Goal: Task Accomplishment & Management: Use online tool/utility

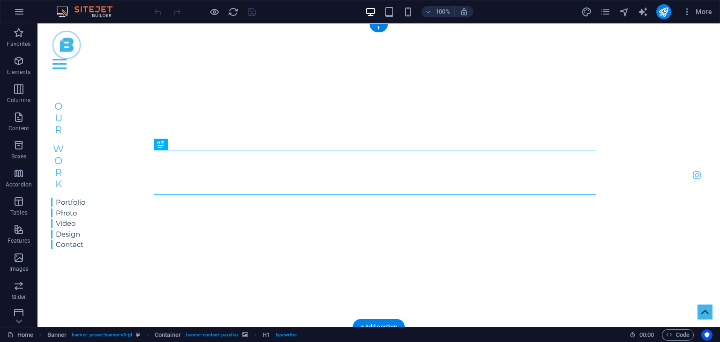
click at [300, 82] on img "1/2" at bounding box center [173, 82] width 273 height 0
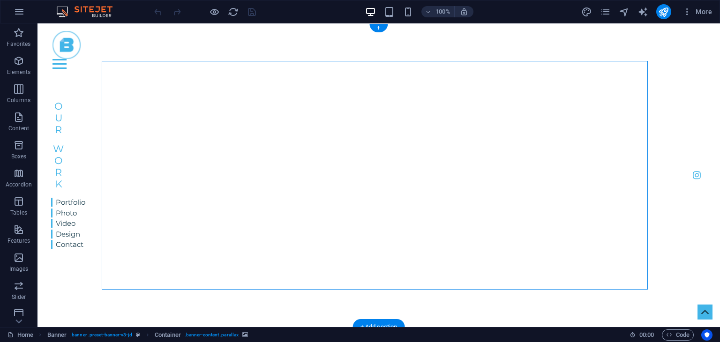
click at [308, 82] on img "1/2" at bounding box center [173, 82] width 273 height 0
select select "vw"
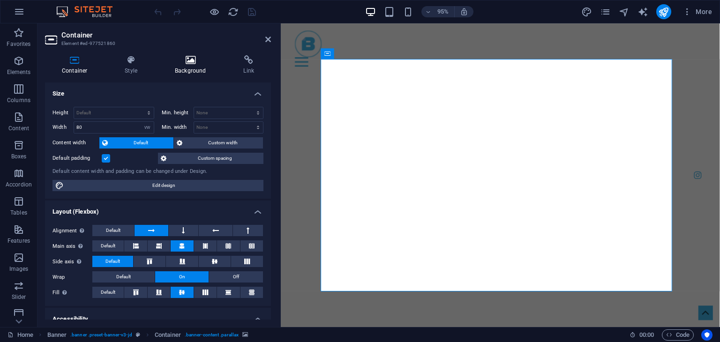
click at [174, 62] on icon at bounding box center [190, 59] width 65 height 9
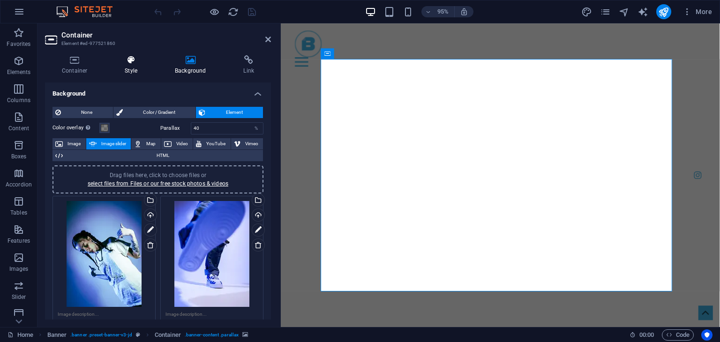
click at [149, 60] on icon at bounding box center [131, 59] width 46 height 9
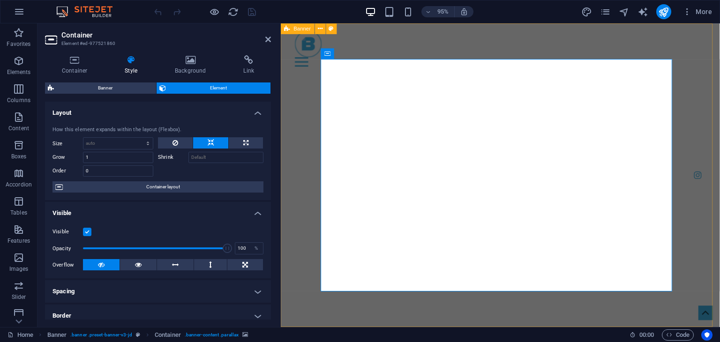
click at [295, 125] on div "Home Portfolio About Pricing Contact Menu Blueprint Visual Photography, Videogr…" at bounding box center [512, 305] width 462 height 564
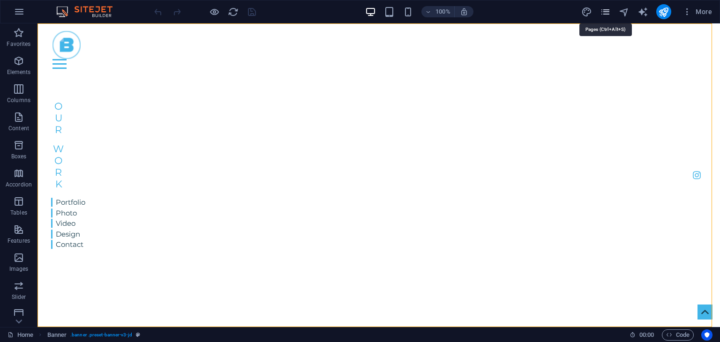
click at [606, 15] on icon "pages" at bounding box center [605, 12] width 11 height 11
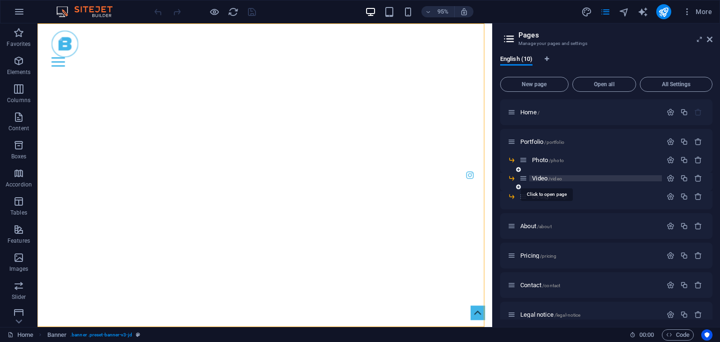
click at [558, 178] on span "/video" at bounding box center [555, 178] width 14 height 5
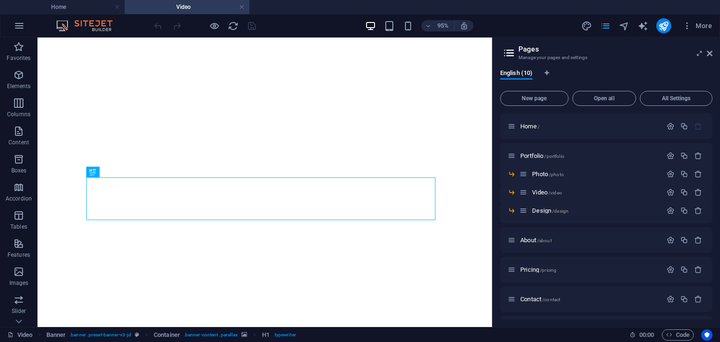
click at [605, 27] on icon "pages" at bounding box center [605, 26] width 11 height 11
click at [604, 28] on icon "pages" at bounding box center [605, 26] width 11 height 11
click at [604, 23] on icon "pages" at bounding box center [605, 26] width 11 height 11
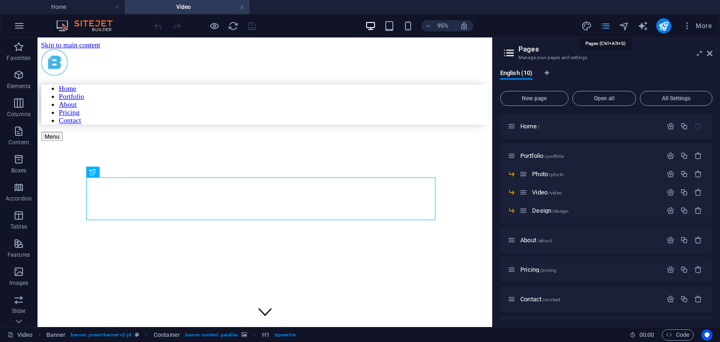
click at [606, 25] on icon "pages" at bounding box center [605, 26] width 11 height 11
click at [712, 52] on icon at bounding box center [709, 53] width 6 height 7
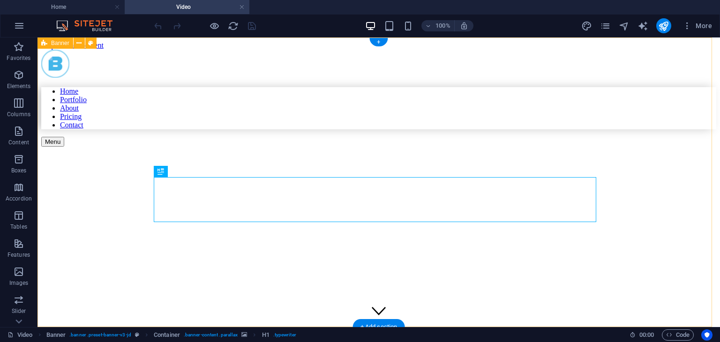
click at [661, 128] on div "Home Portfolio About Pricing Contact Menu Video vidéo" at bounding box center [378, 286] width 675 height 472
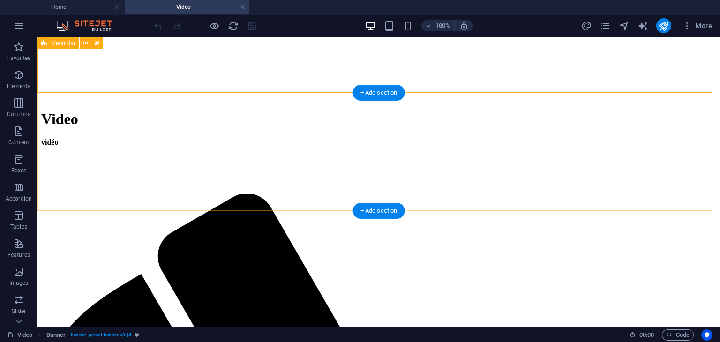
scroll to position [234, 0]
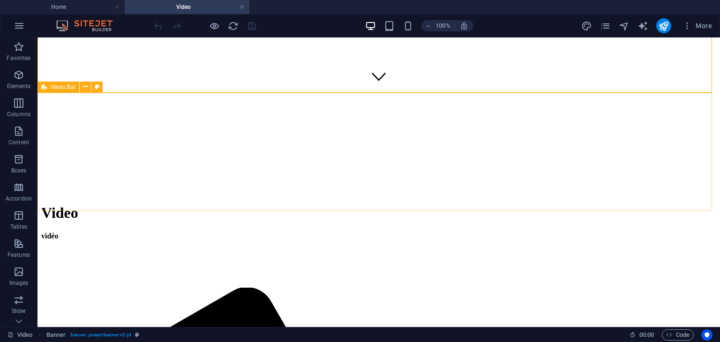
click at [68, 88] on span "Menu Bar" at bounding box center [63, 87] width 24 height 6
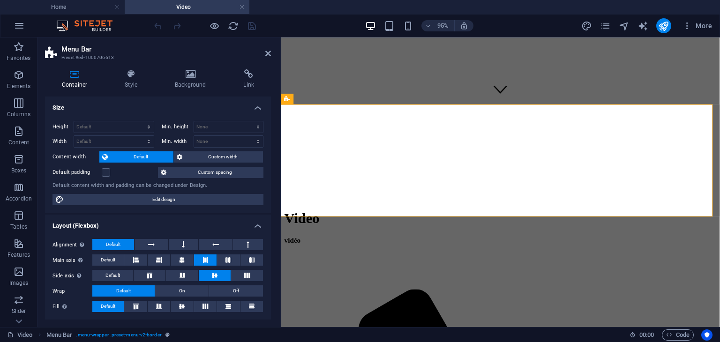
scroll to position [124, 0]
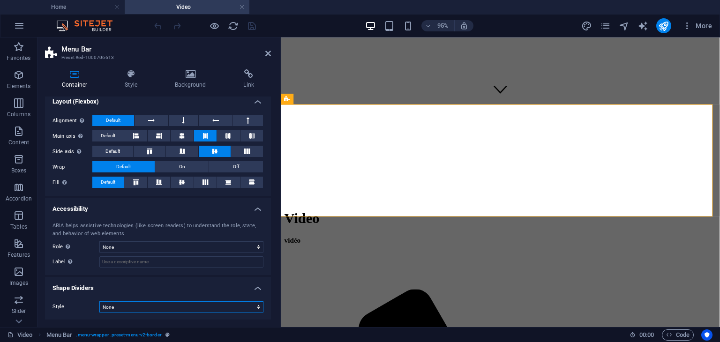
click at [185, 304] on select "None Triangle Square Diagonal Polygon 1 Polygon 2 Zigzag Multiple Zigzags Waves…" at bounding box center [181, 306] width 164 height 11
click at [62, 282] on h4 "Shape Dividers" at bounding box center [158, 285] width 226 height 17
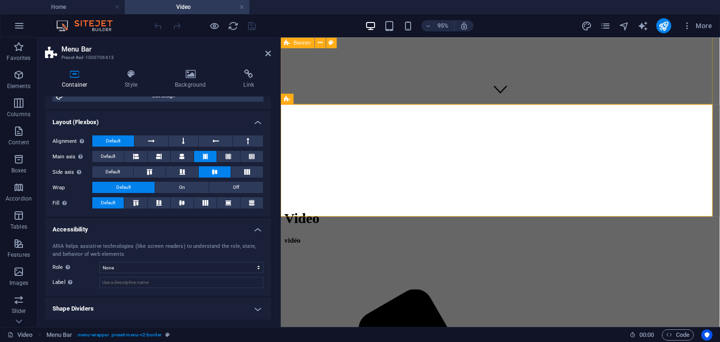
click at [630, 89] on div "Home Portfolio About Pricing Contact Menu Video vidéo" at bounding box center [511, 58] width 454 height 487
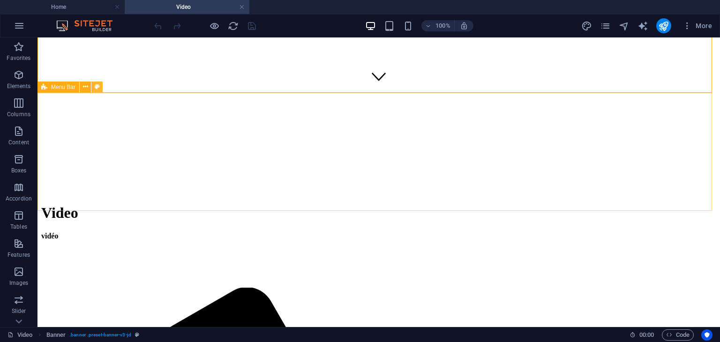
click at [98, 87] on icon at bounding box center [97, 87] width 5 height 10
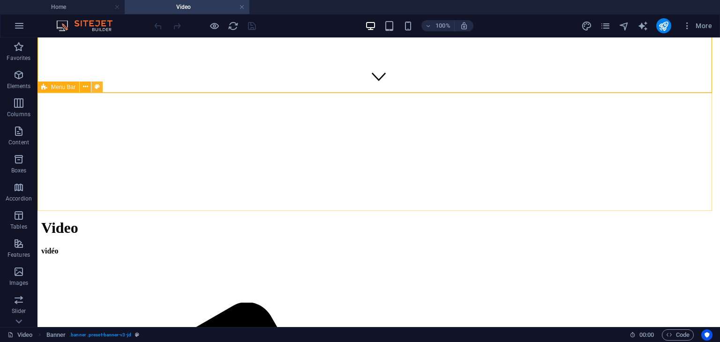
select select "rem"
select select "preset-menu-v2-border"
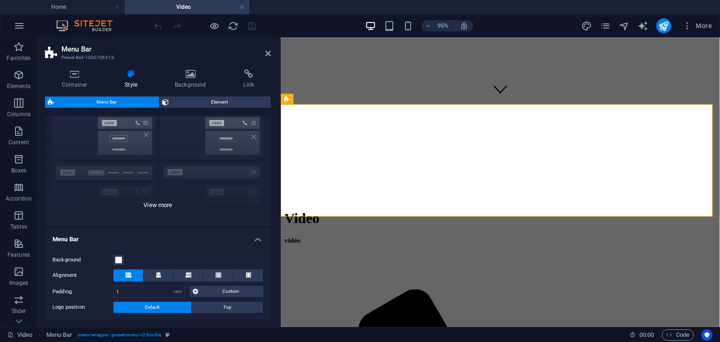
scroll to position [0, 0]
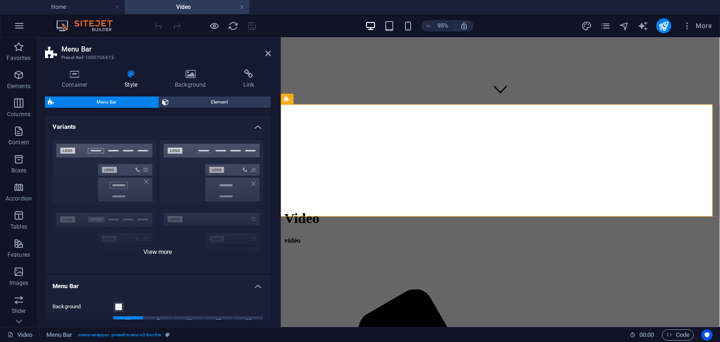
click at [200, 166] on div "Border Centered Default Fixed Loki Trigger Wide XXL" at bounding box center [158, 203] width 226 height 141
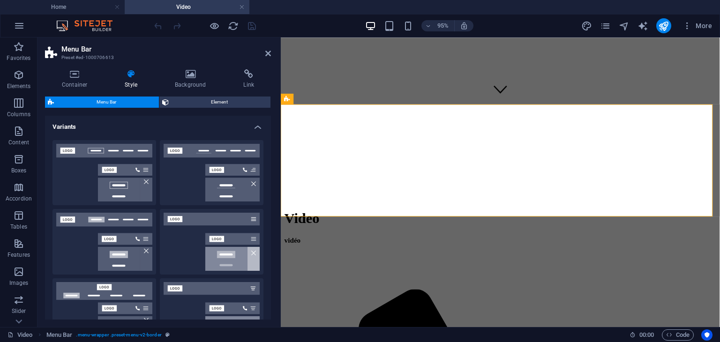
click at [254, 127] on h4 "Variants" at bounding box center [158, 124] width 226 height 17
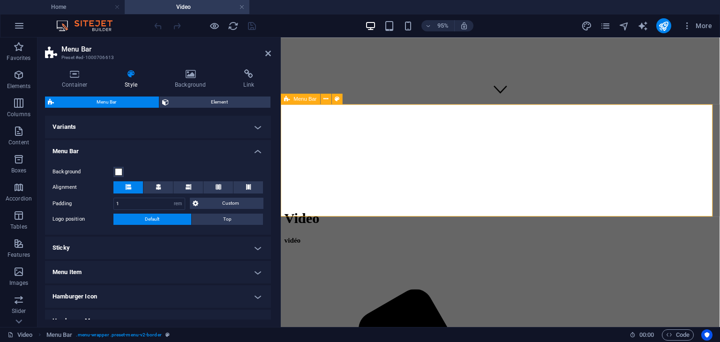
click at [379, 95] on div "Home Portfolio About Pricing Contact Menu Video vidéo" at bounding box center [511, 58] width 454 height 487
click at [19, 83] on p "Elements" at bounding box center [19, 85] width 24 height 7
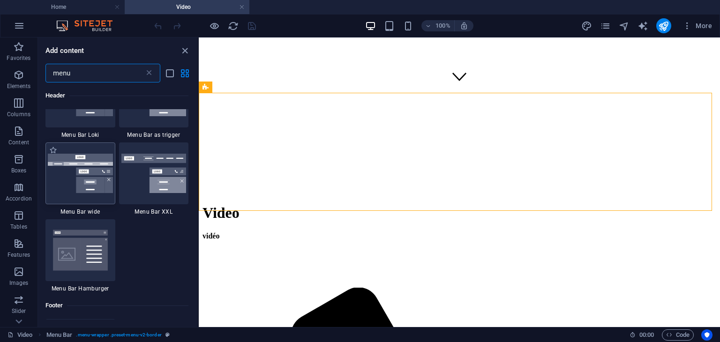
scroll to position [375, 0]
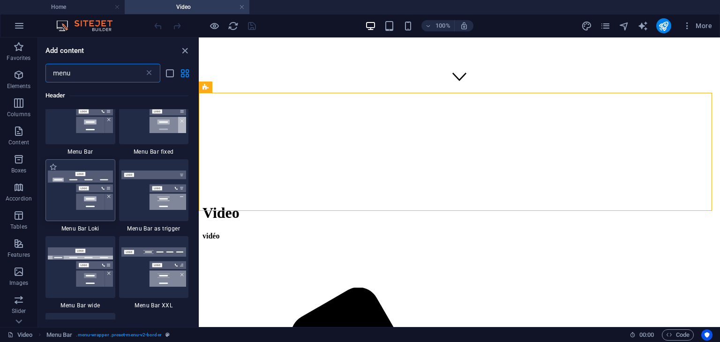
type input "menu"
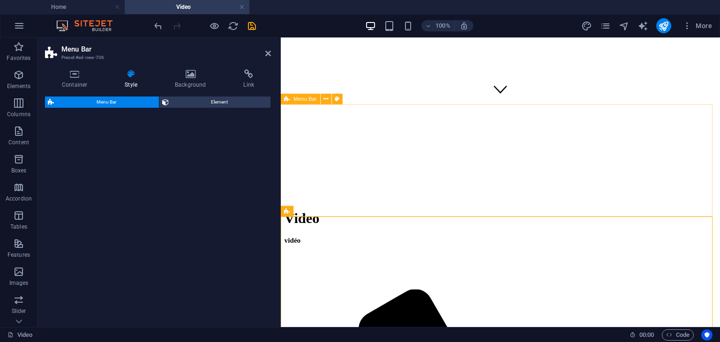
select select "rem"
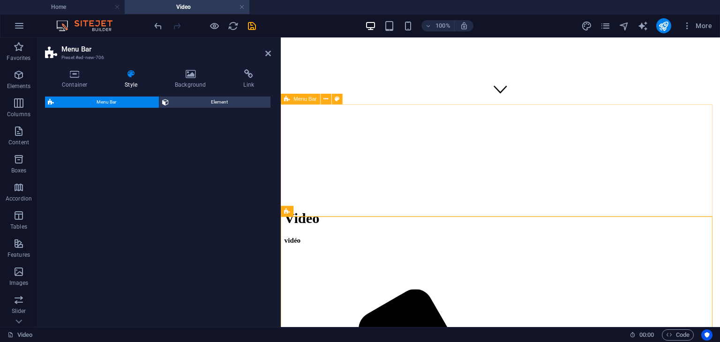
select select "rem"
select select "preset-menu-v2-loki"
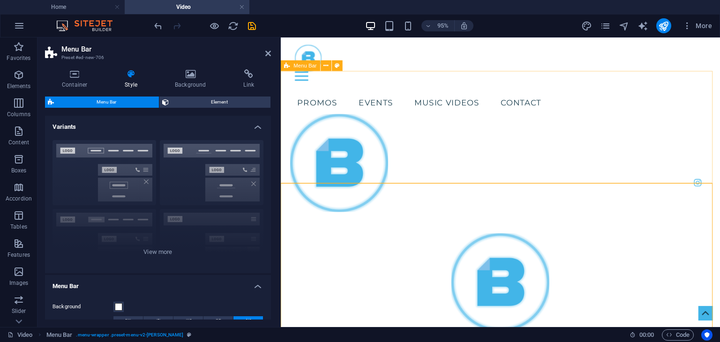
scroll to position [269, 0]
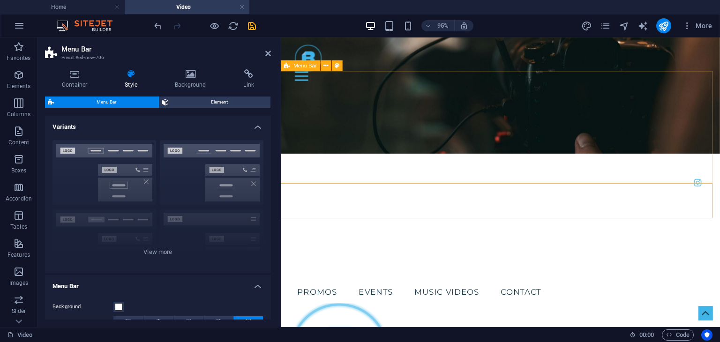
drag, startPoint x: 501, startPoint y: 146, endPoint x: 733, endPoint y: 142, distance: 232.4
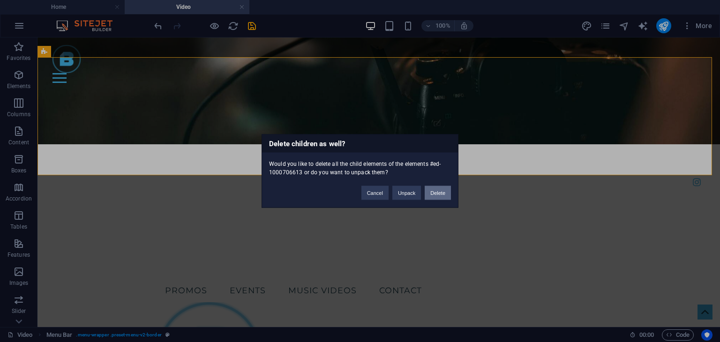
click at [433, 191] on button "Delete" at bounding box center [437, 193] width 26 height 14
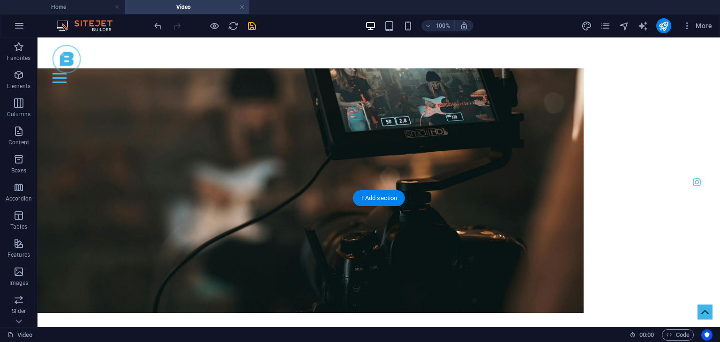
scroll to position [129, 0]
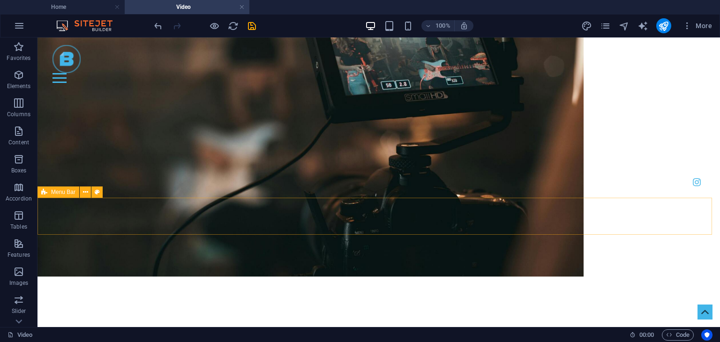
click at [64, 193] on span "Menu Bar" at bounding box center [63, 192] width 24 height 6
select select "rem"
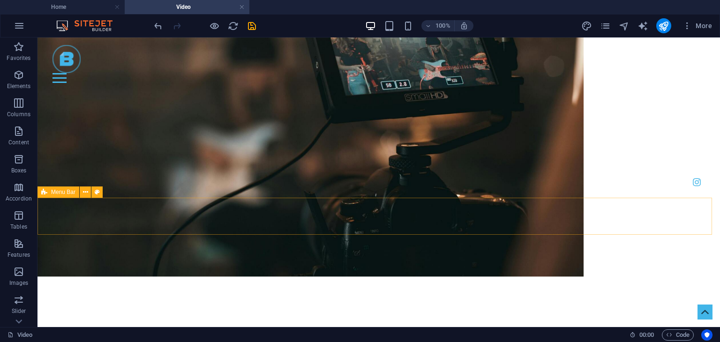
select select "rem"
select select "preset-menu-v2-loki"
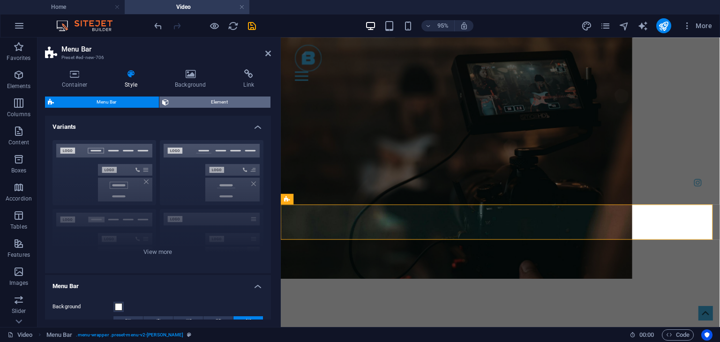
click at [213, 104] on span "Element" at bounding box center [219, 102] width 97 height 11
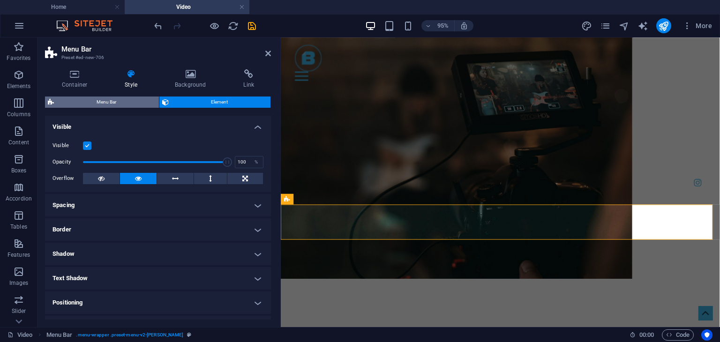
click at [107, 98] on span "Menu Bar" at bounding box center [106, 102] width 99 height 11
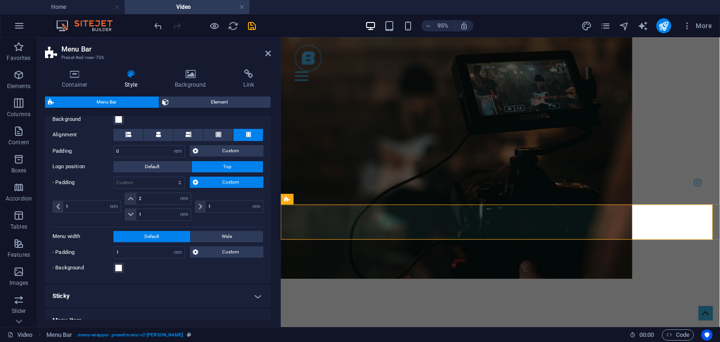
scroll to position [234, 0]
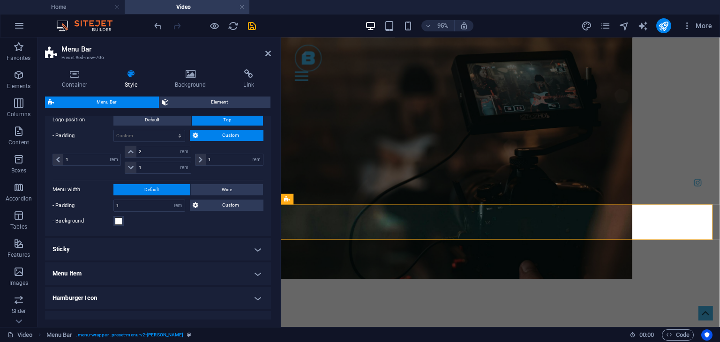
click at [84, 267] on h4 "Menu Item" at bounding box center [158, 273] width 226 height 22
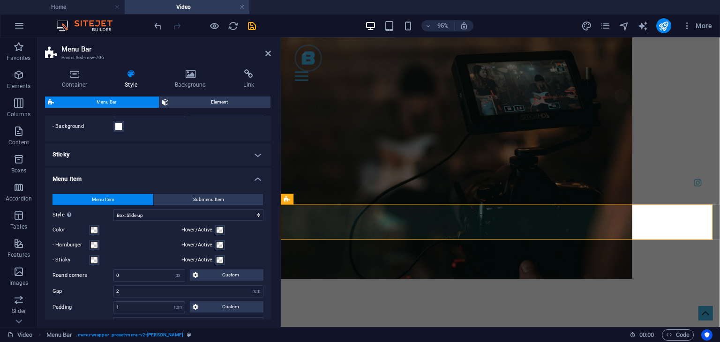
scroll to position [375, 0]
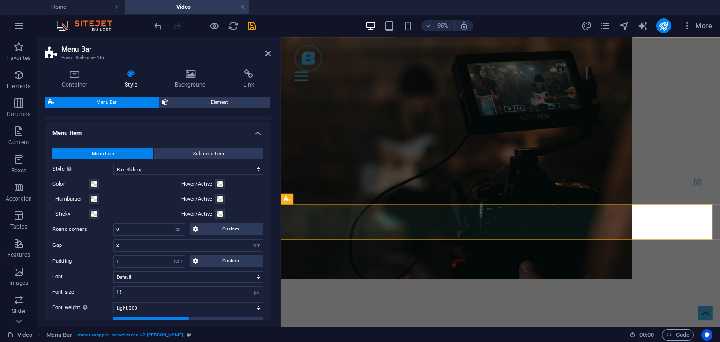
click at [135, 130] on h4 "Menu Item" at bounding box center [158, 130] width 226 height 17
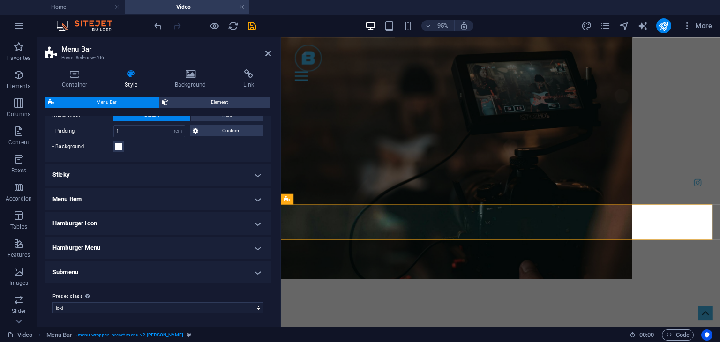
scroll to position [168, 0]
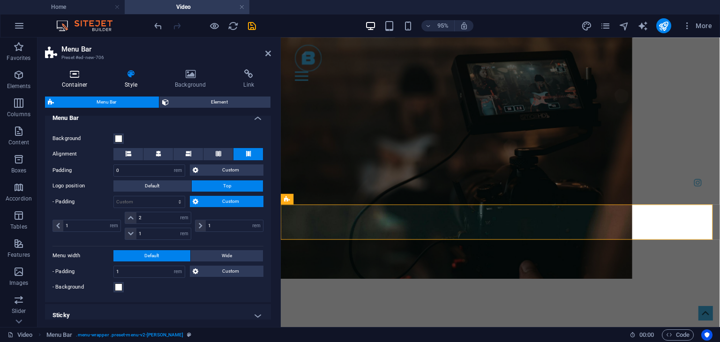
click at [78, 79] on h4 "Container" at bounding box center [76, 79] width 63 height 20
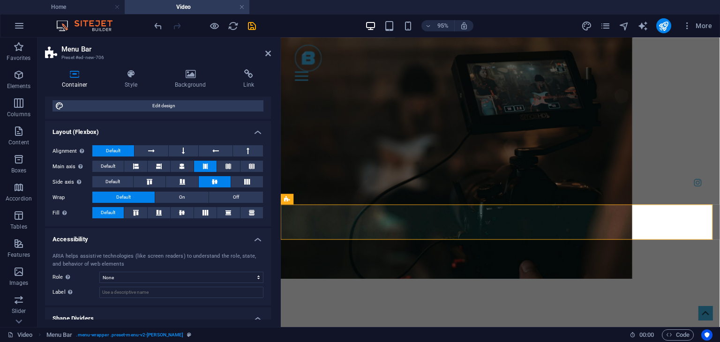
scroll to position [124, 0]
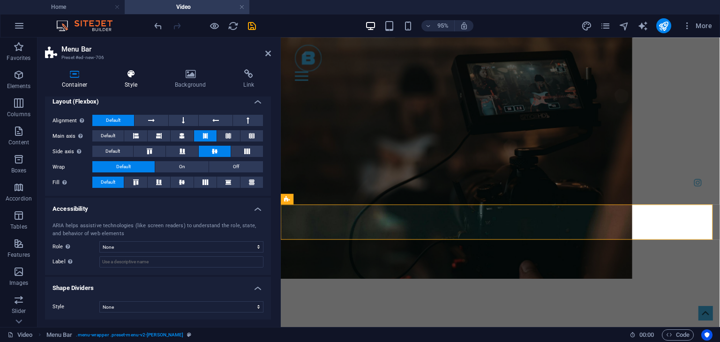
click at [124, 79] on h4 "Style" at bounding box center [133, 79] width 50 height 20
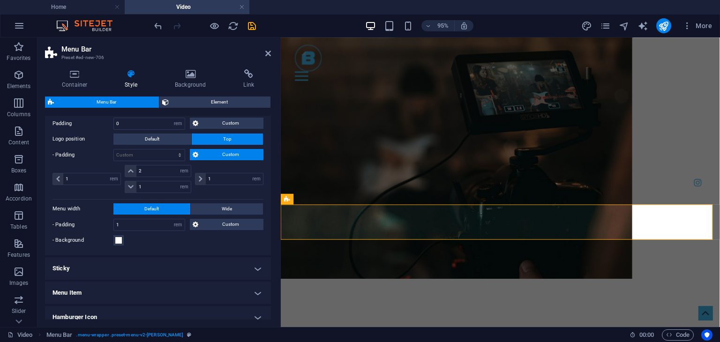
scroll to position [262, 0]
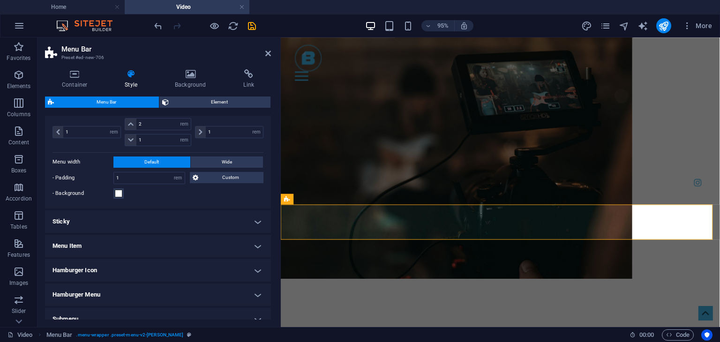
click at [97, 227] on h4 "Sticky" at bounding box center [158, 221] width 226 height 22
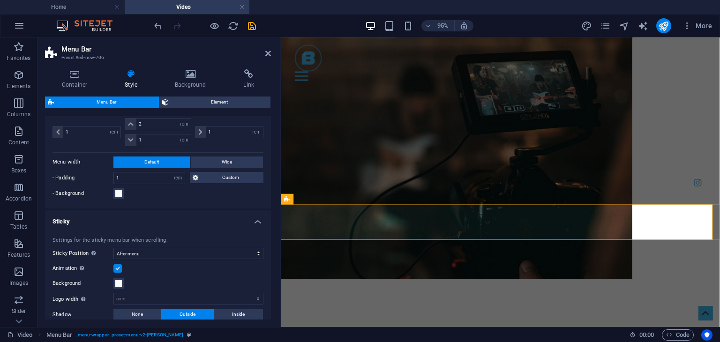
click at [97, 223] on h4 "Sticky" at bounding box center [158, 218] width 226 height 17
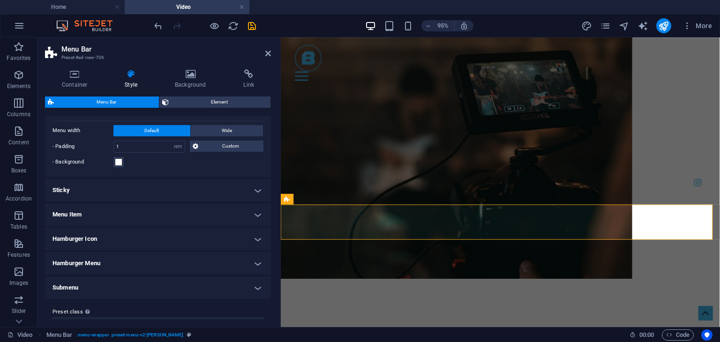
scroll to position [309, 0]
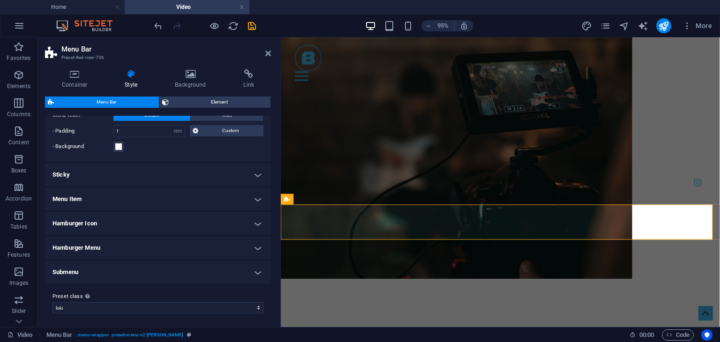
click at [104, 267] on h4 "Submenu" at bounding box center [158, 272] width 226 height 22
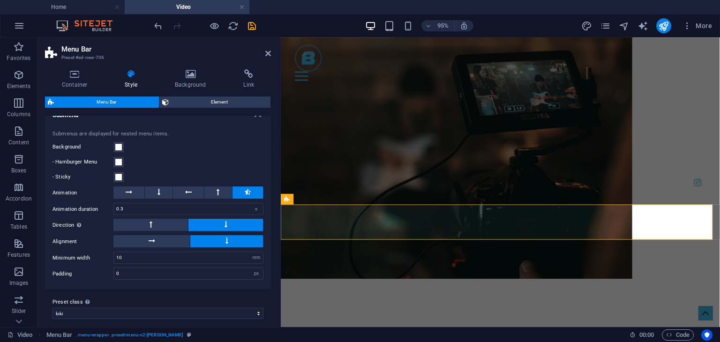
scroll to position [470, 0]
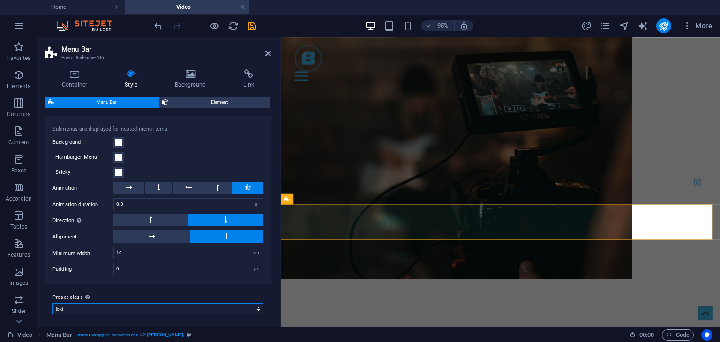
click at [88, 306] on select "jd border loki Add preset class" at bounding box center [157, 308] width 211 height 11
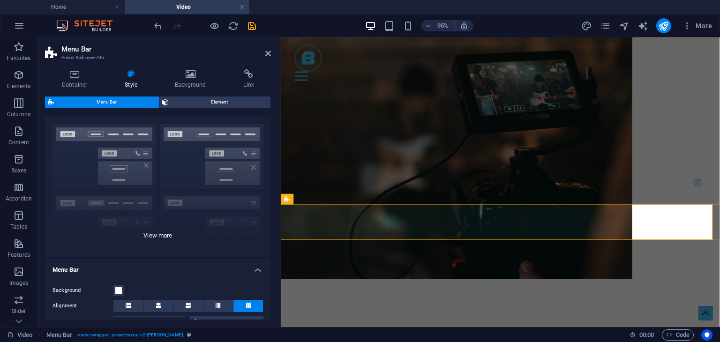
scroll to position [0, 0]
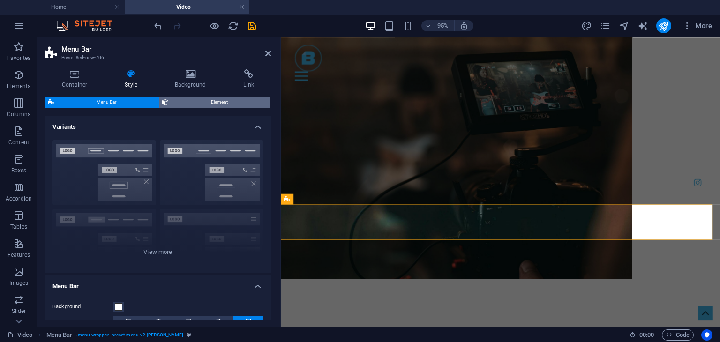
click at [210, 105] on span "Element" at bounding box center [219, 102] width 97 height 11
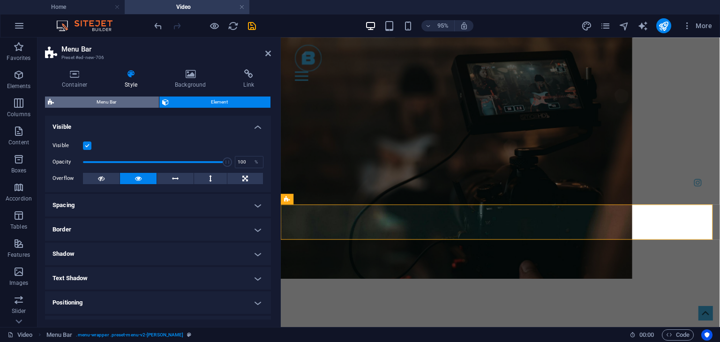
click at [151, 101] on span "Menu Bar" at bounding box center [106, 102] width 99 height 11
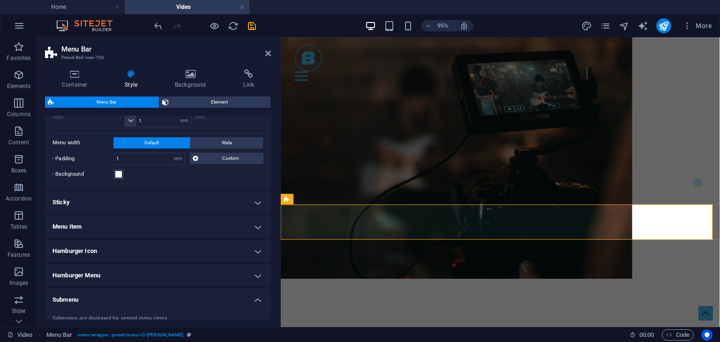
scroll to position [328, 0]
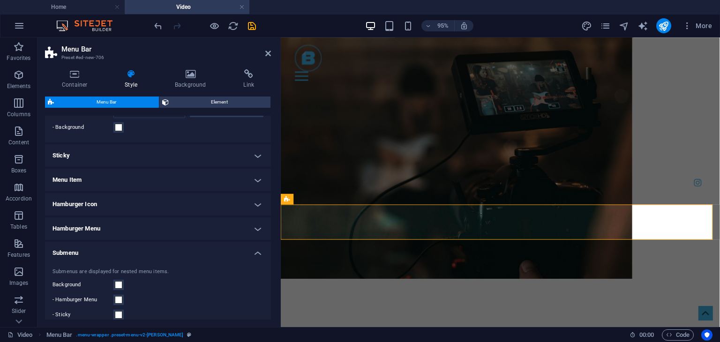
click at [139, 171] on h4 "Menu Item" at bounding box center [158, 180] width 226 height 22
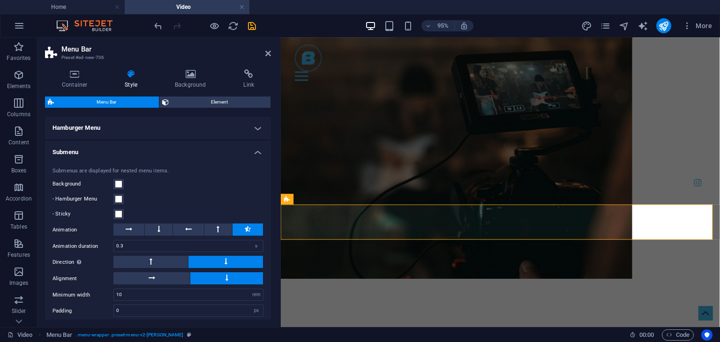
scroll to position [696, 0]
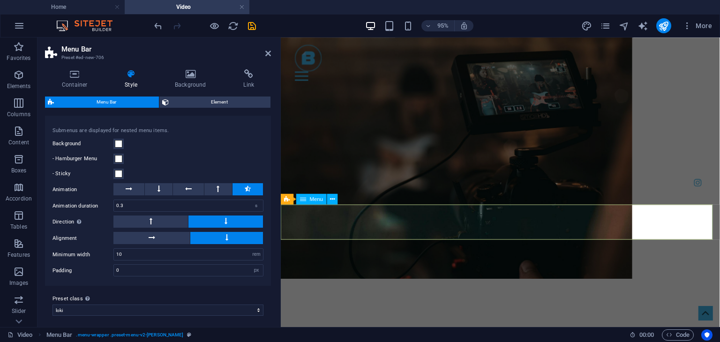
select select
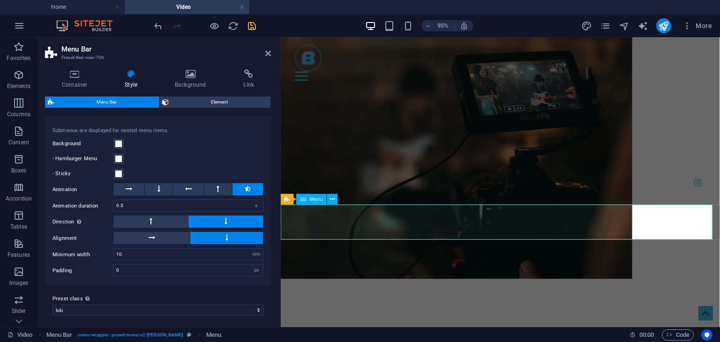
select select
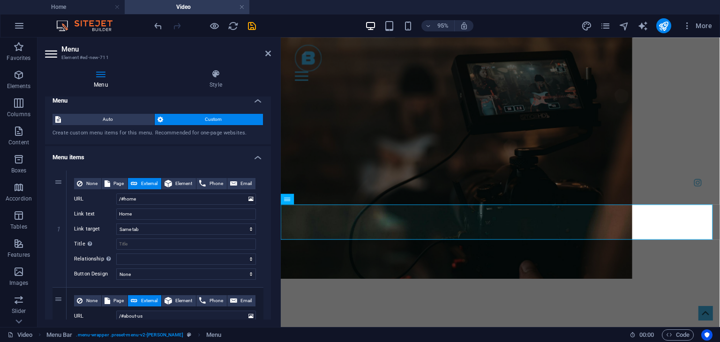
scroll to position [0, 0]
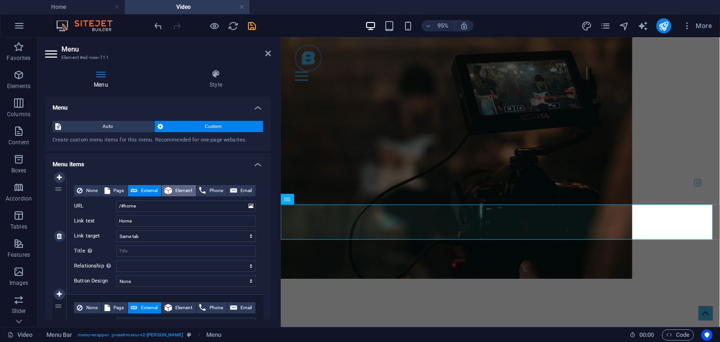
click at [182, 191] on span "Element" at bounding box center [184, 190] width 19 height 11
select select
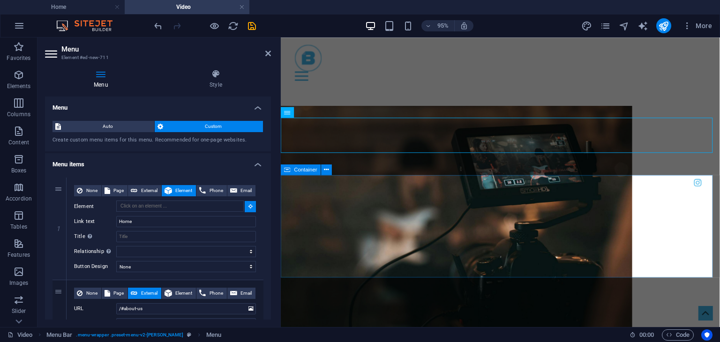
scroll to position [234, 0]
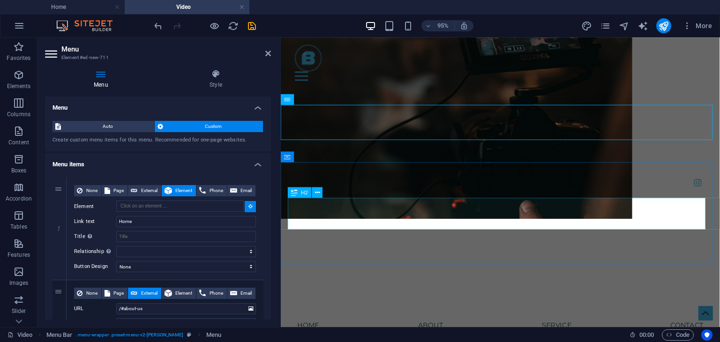
type input "#ed-1000706634"
select select
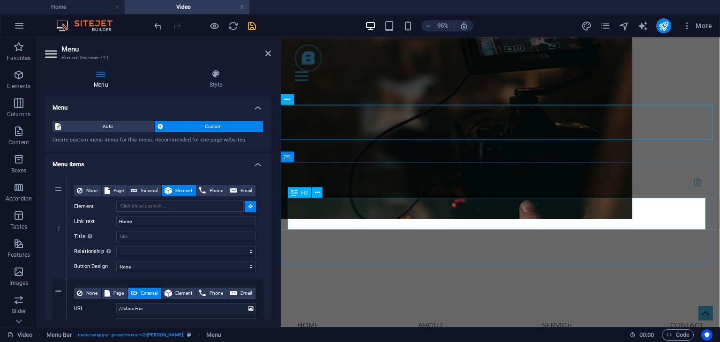
select select
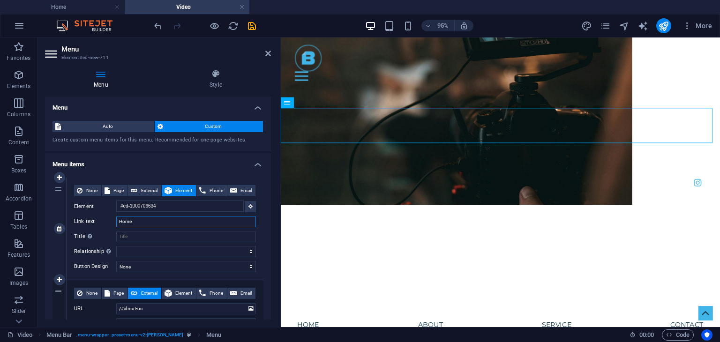
scroll to position [198, 0]
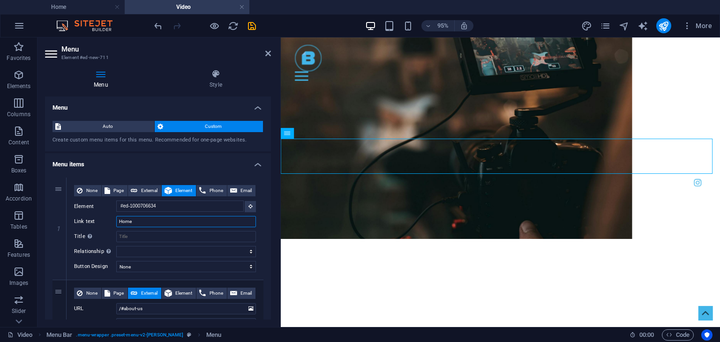
drag, startPoint x: 135, startPoint y: 222, endPoint x: 51, endPoint y: 222, distance: 84.3
click at [109, 222] on div "Link text Home" at bounding box center [165, 221] width 182 height 11
type input "promos"
select select
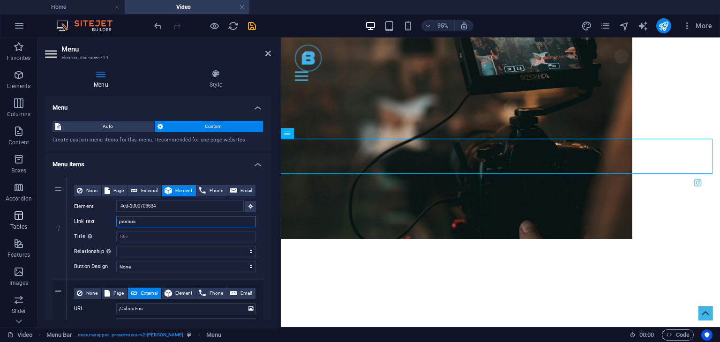
select select
type input "promos"
select select
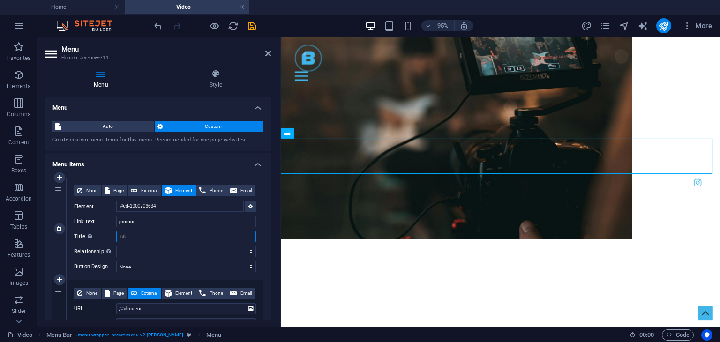
select select
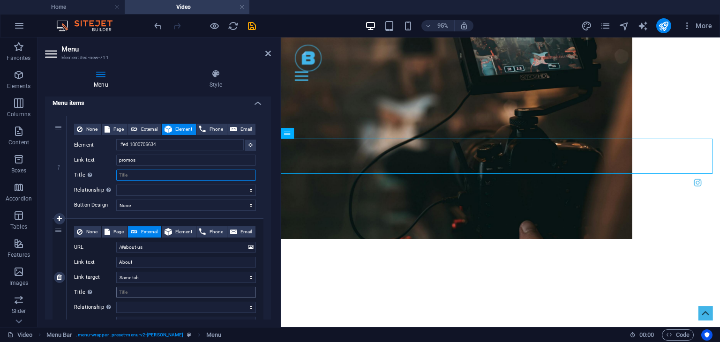
scroll to position [94, 0]
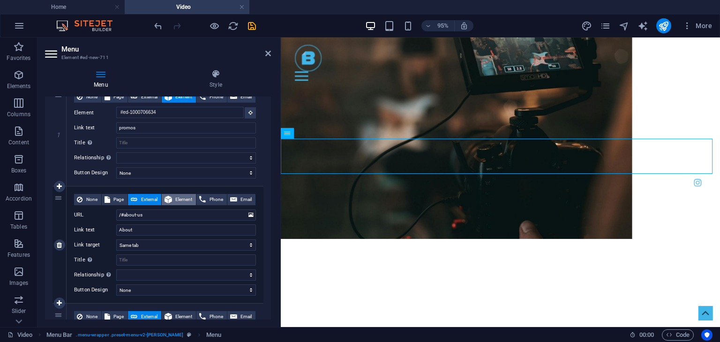
click at [181, 196] on span "Element" at bounding box center [184, 199] width 19 height 11
select select
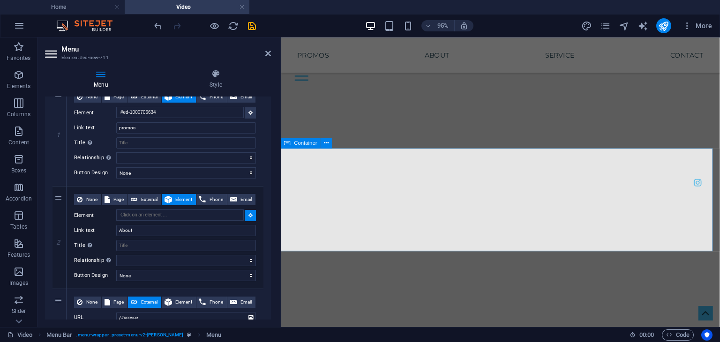
scroll to position [1334, 0]
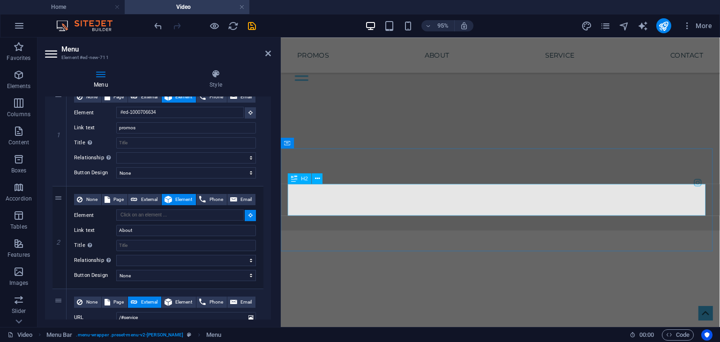
select select
type input "#ed-1000706643"
select select
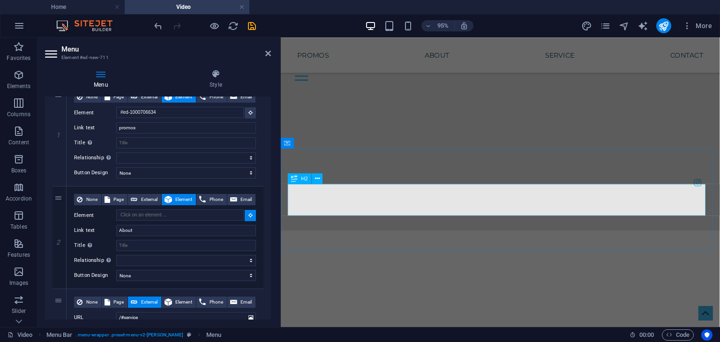
select select
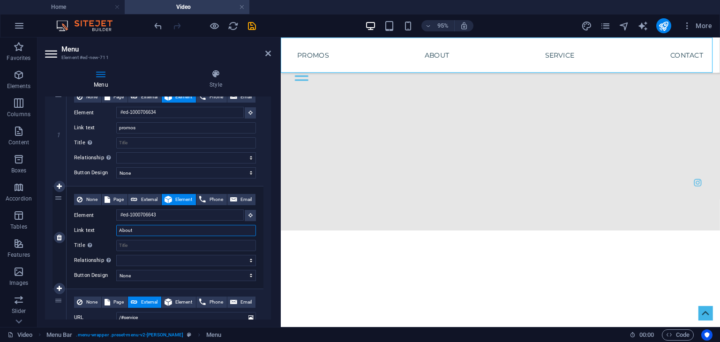
drag, startPoint x: 142, startPoint y: 227, endPoint x: 99, endPoint y: 229, distance: 43.1
click at [108, 229] on div "Link text About" at bounding box center [165, 230] width 182 height 11
type input "events"
select select
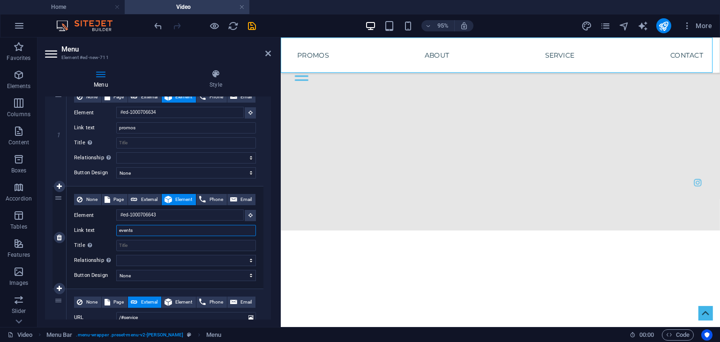
select select
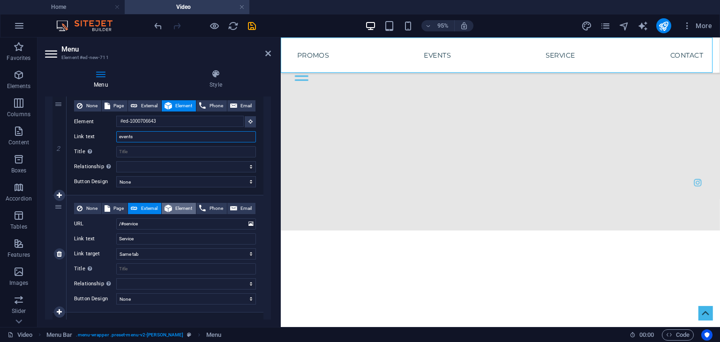
type input "events"
click at [180, 207] on span "Element" at bounding box center [184, 208] width 19 height 11
select select
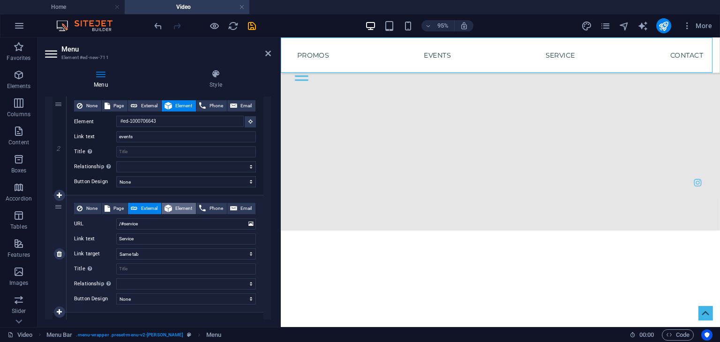
select select
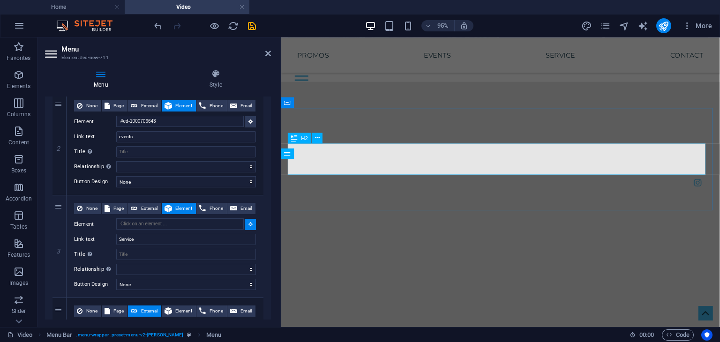
scroll to position [2177, 0]
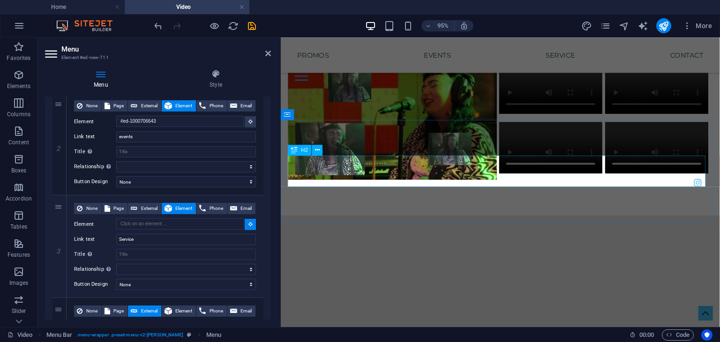
select select
type input "#ed-1000706649"
select select
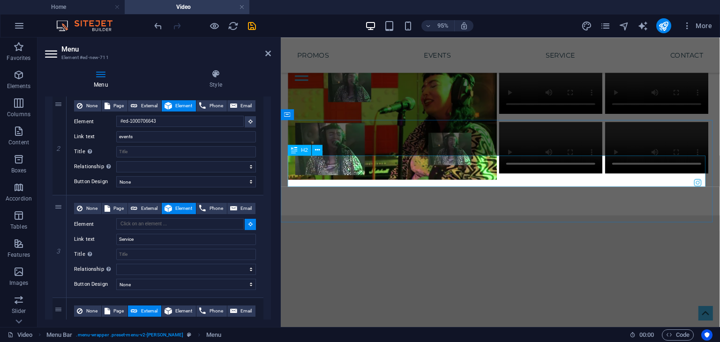
select select
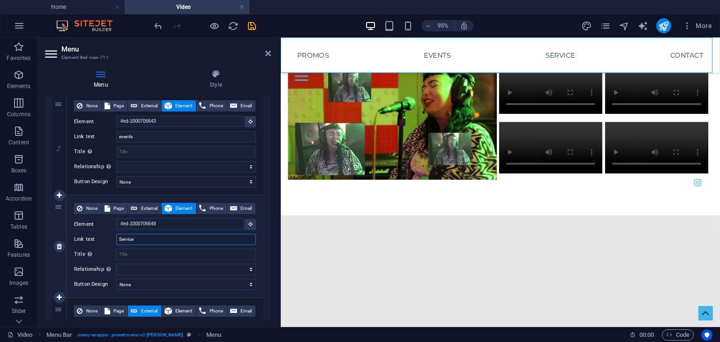
drag, startPoint x: 135, startPoint y: 238, endPoint x: 99, endPoint y: 247, distance: 37.0
click at [100, 246] on div "None Page External Element Phone Email Page Home Portfolio -- Photo -- Video --…" at bounding box center [165, 239] width 182 height 72
type input "music"
select select
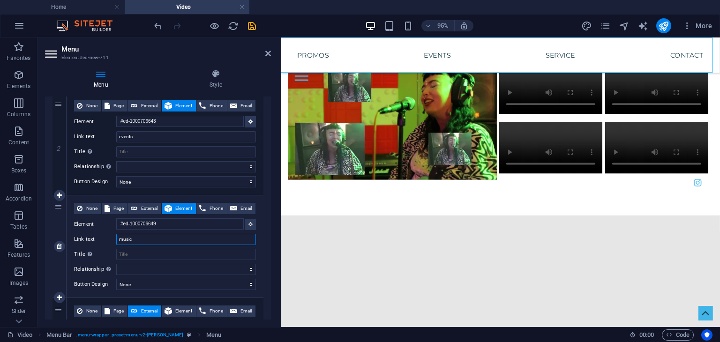
select select
type input "music vid"
select select
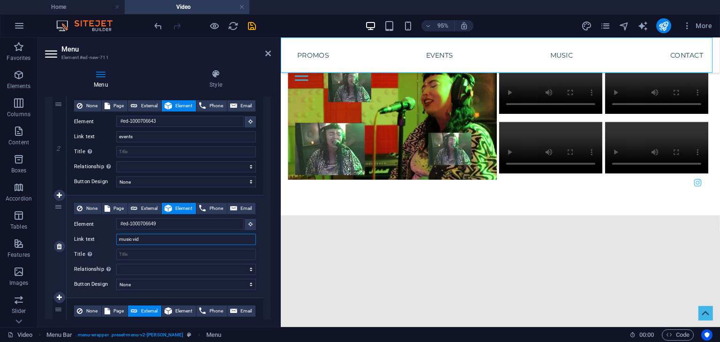
select select
type input "music videos"
select select
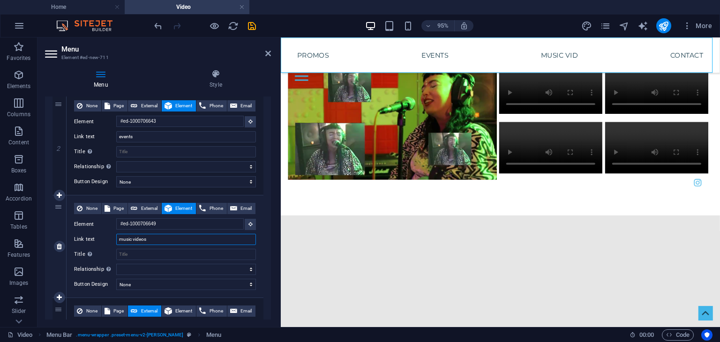
select select
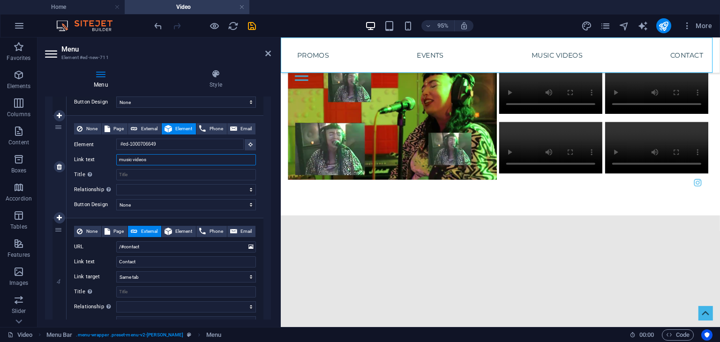
scroll to position [281, 0]
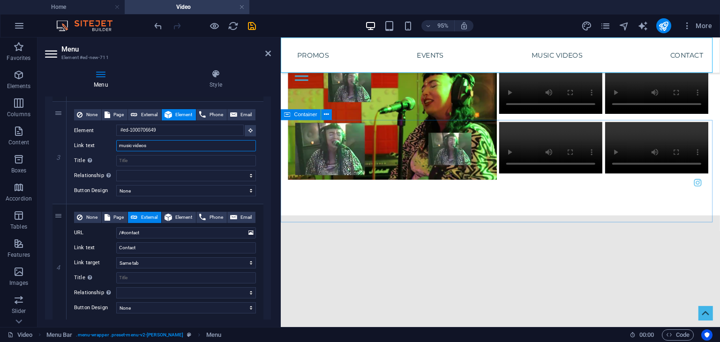
type input "music videos"
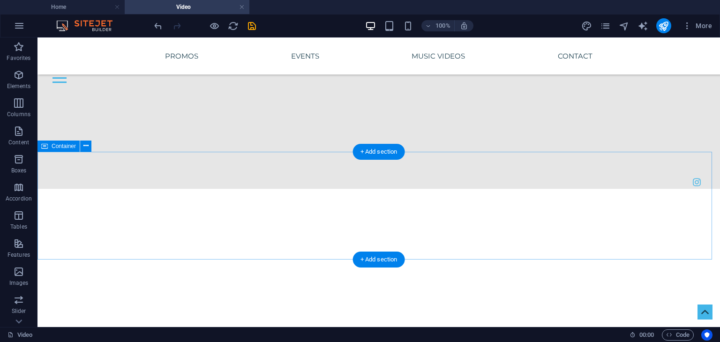
scroll to position [1323, 0]
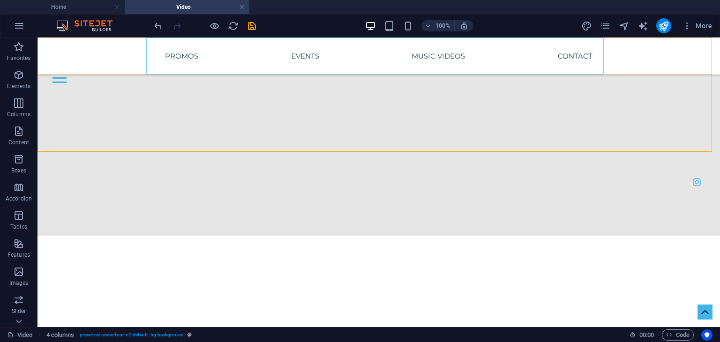
click at [483, 60] on nav "promos events music videos Contact" at bounding box center [378, 55] width 457 height 37
select select
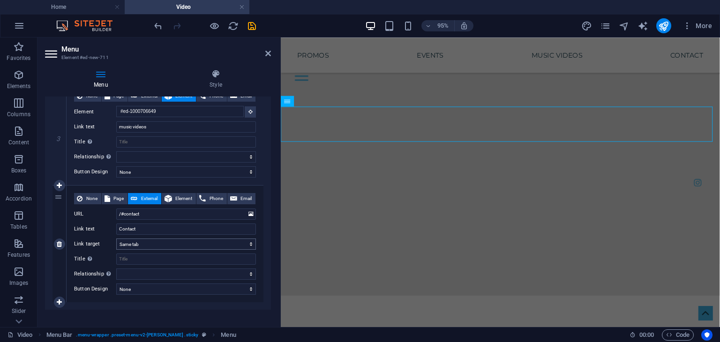
scroll to position [309, 0]
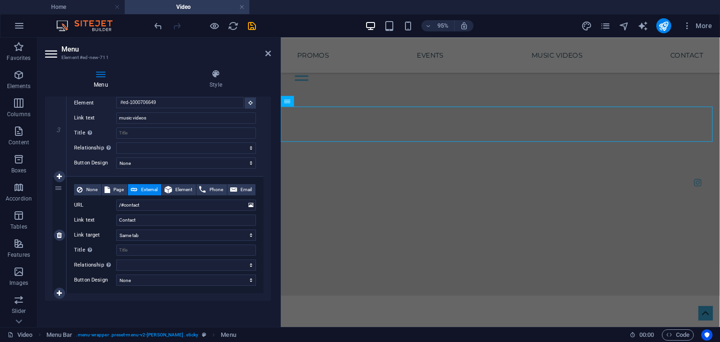
click at [57, 191] on div "4" at bounding box center [59, 235] width 14 height 117
select select
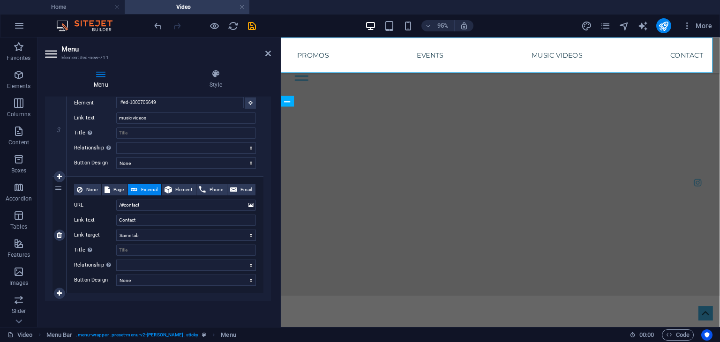
click at [56, 187] on div "4" at bounding box center [59, 235] width 14 height 117
click at [59, 290] on icon at bounding box center [59, 293] width 5 height 7
select select
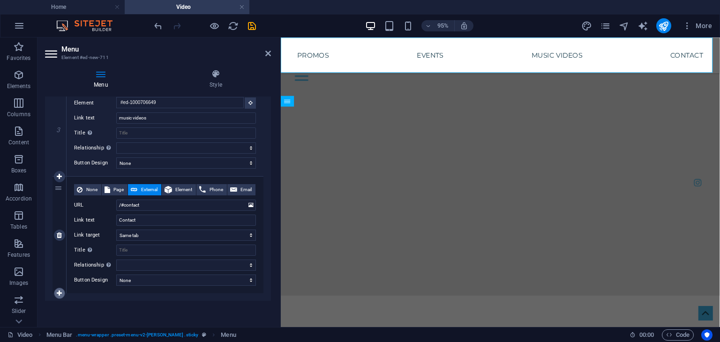
select select
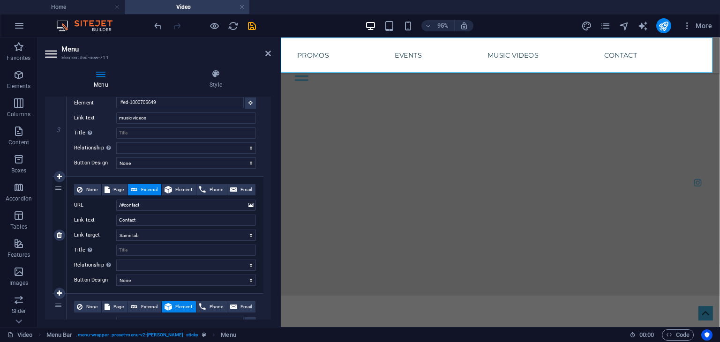
scroll to position [356, 0]
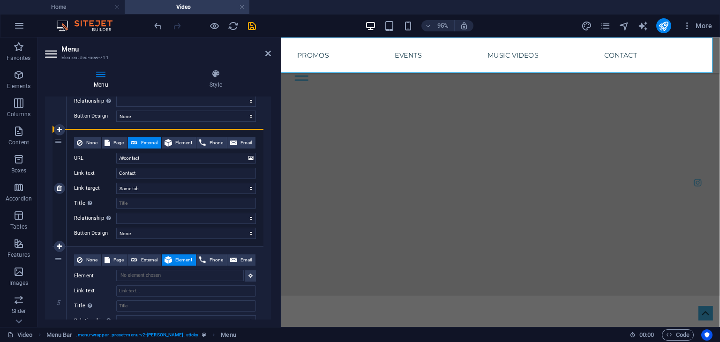
drag, startPoint x: 61, startPoint y: 261, endPoint x: 61, endPoint y: 144, distance: 117.1
click at [59, 146] on div "1 None Page External Element Phone Email Page Home Portfolio -- Photo -- Video …" at bounding box center [157, 85] width 211 height 527
select select
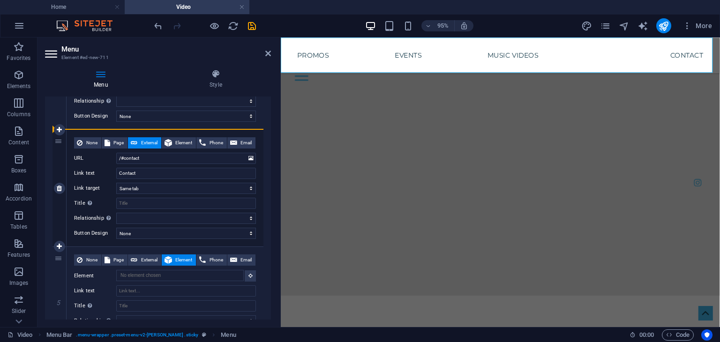
select select
type input "/#contact"
type input "Contact"
select select
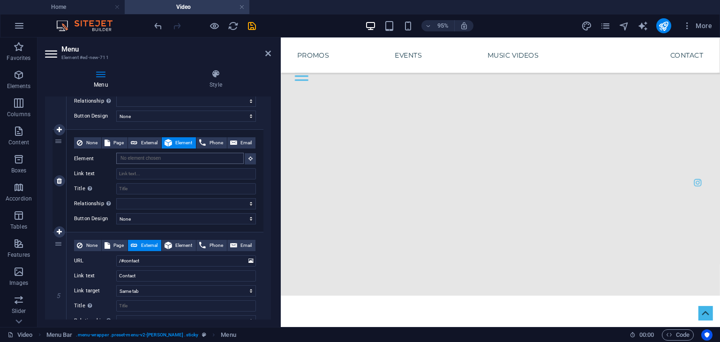
scroll to position [0, 0]
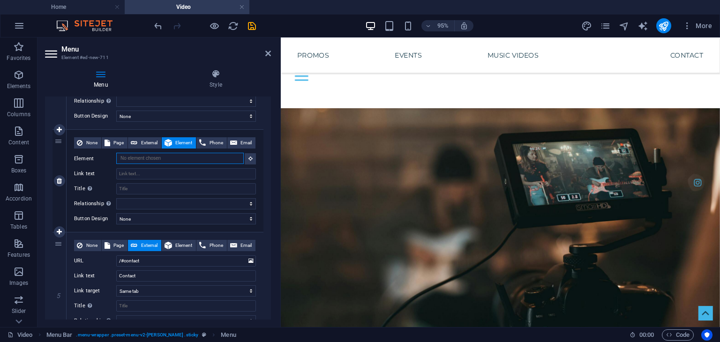
click at [144, 157] on input "Element" at bounding box center [179, 158] width 127 height 11
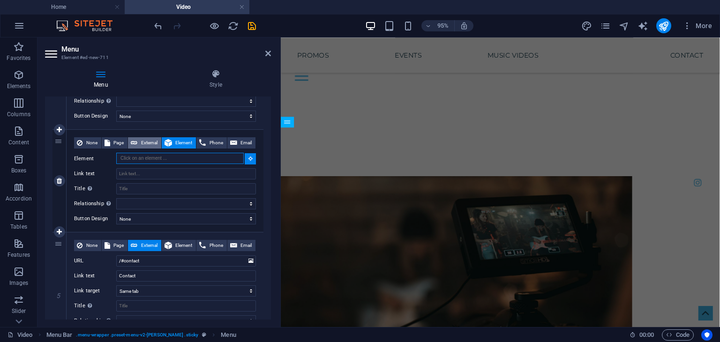
scroll to position [1192, 0]
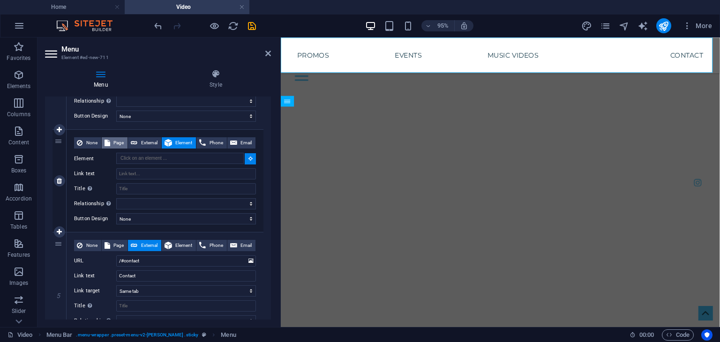
click at [114, 138] on span "Page" at bounding box center [119, 142] width 12 height 11
select select
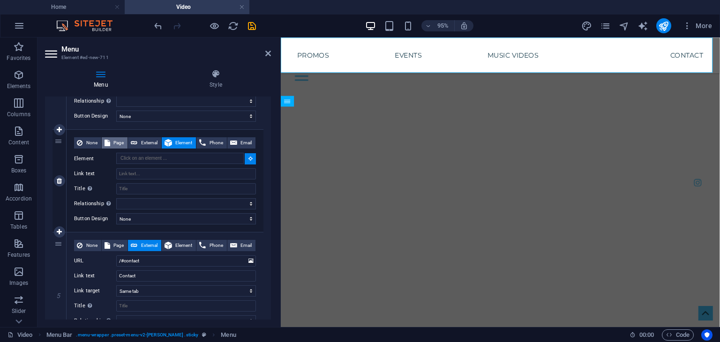
select select
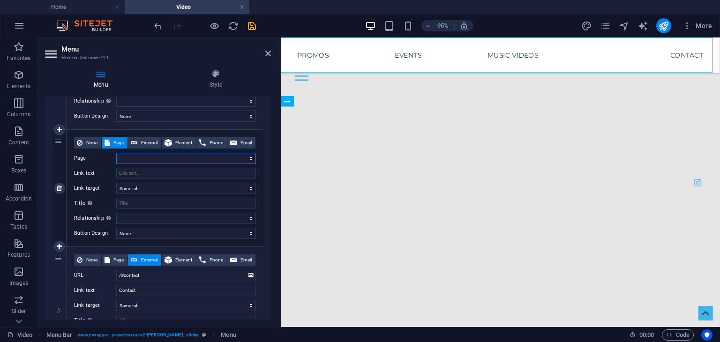
click at [149, 160] on select "Home Portfolio -- Photo -- Video -- Design About Pricing Contact Legal notice P…" at bounding box center [186, 158] width 140 height 11
select select "0"
click at [116, 153] on select "Home Portfolio -- Photo -- Video -- Design About Pricing Contact Legal notice P…" at bounding box center [186, 158] width 140 height 11
select select
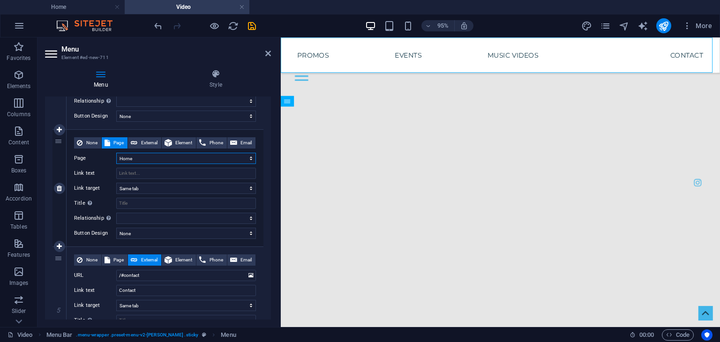
select select
click at [136, 171] on input "Link text" at bounding box center [186, 173] width 140 height 11
type input "home"
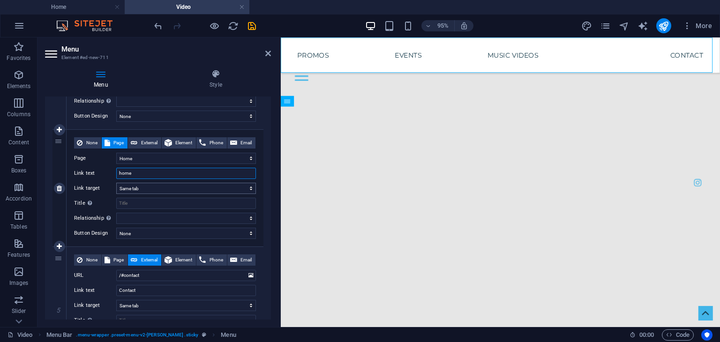
select select
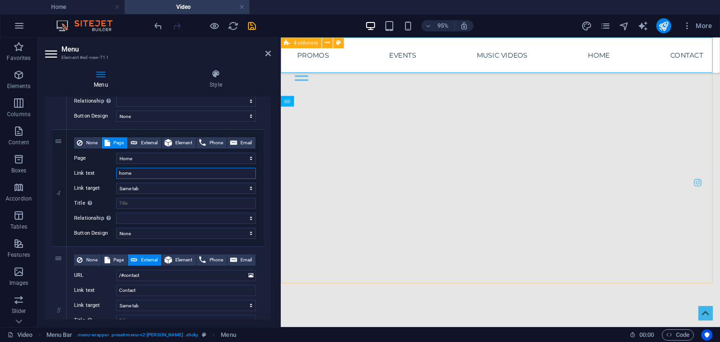
type input "home"
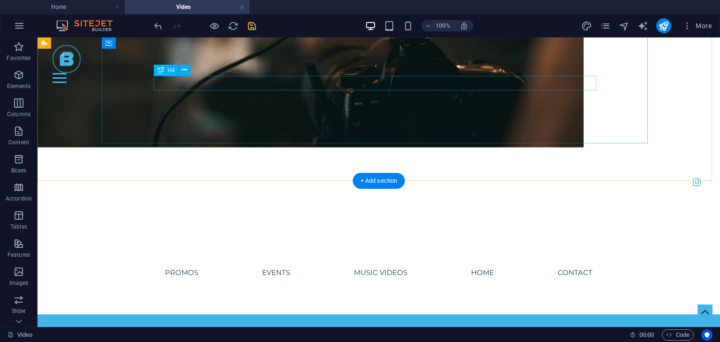
scroll to position [146, 0]
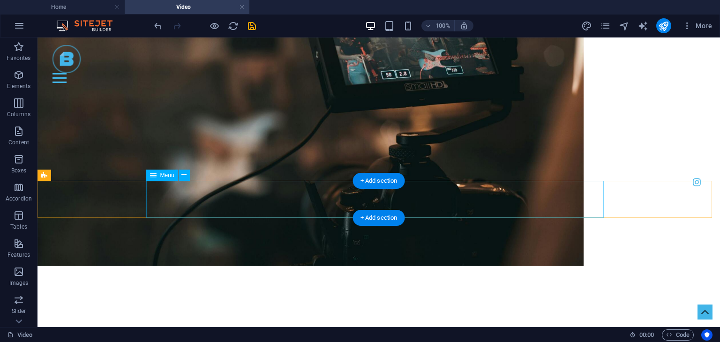
select select
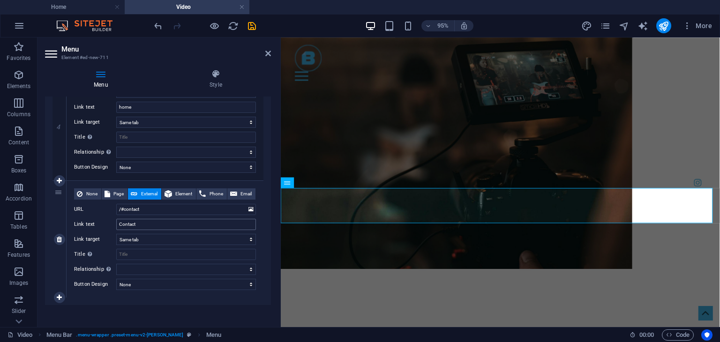
scroll to position [328, 0]
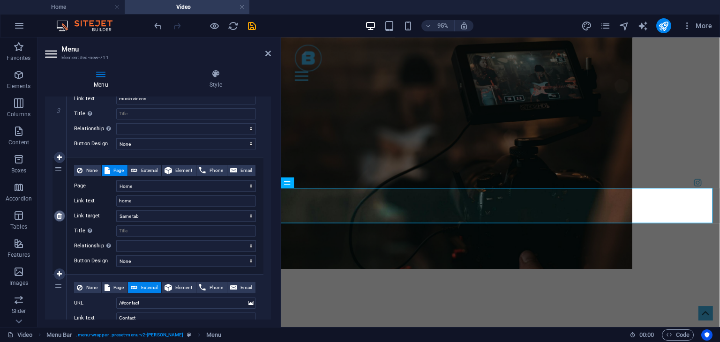
click at [60, 218] on icon at bounding box center [59, 216] width 5 height 7
select select
type input "/#contact"
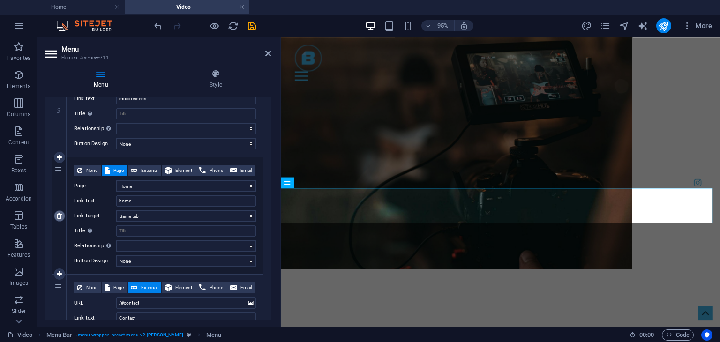
type input "Contact"
select select
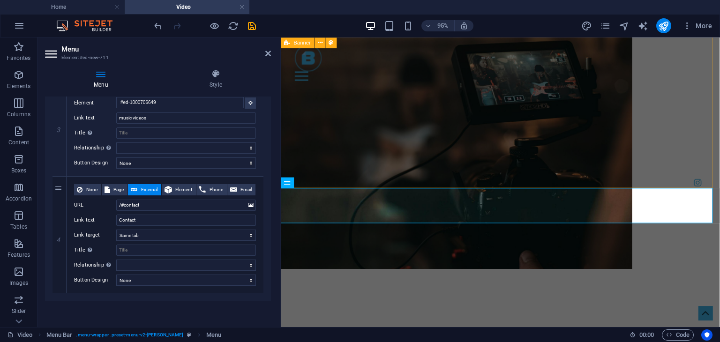
click at [719, 119] on div "Home Portfolio About Pricing Contact Menu Video vidéo" at bounding box center [512, 150] width 462 height 518
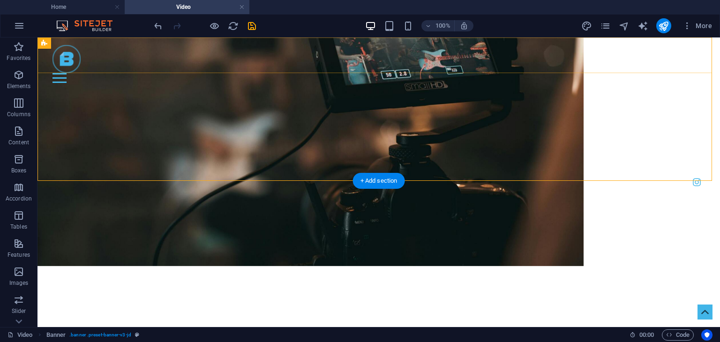
click at [689, 73] on div "Menu" at bounding box center [378, 78] width 652 height 10
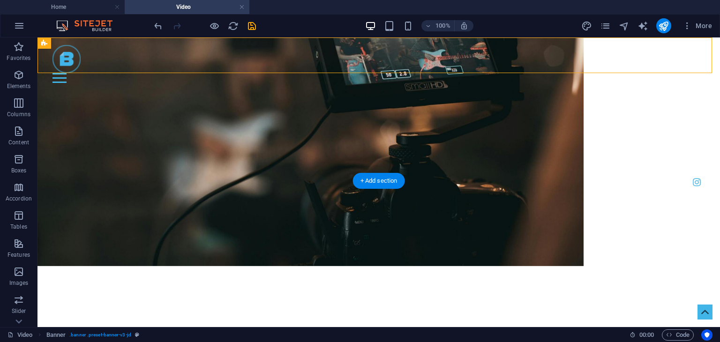
click at [689, 73] on div "Menu" at bounding box center [378, 78] width 652 height 10
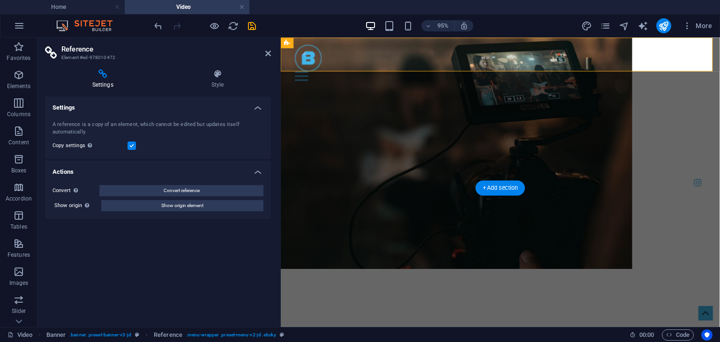
click at [711, 73] on div "Menu" at bounding box center [512, 78] width 432 height 10
click at [310, 73] on div "Menu" at bounding box center [303, 78] width 14 height 10
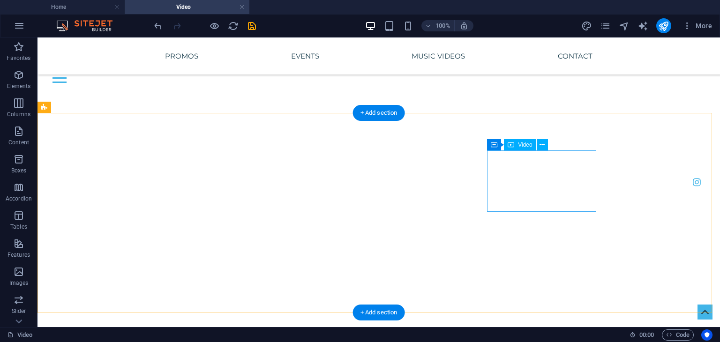
scroll to position [1458, 0]
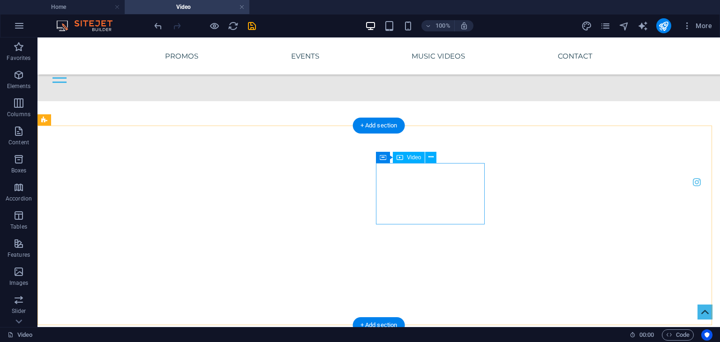
select select "%"
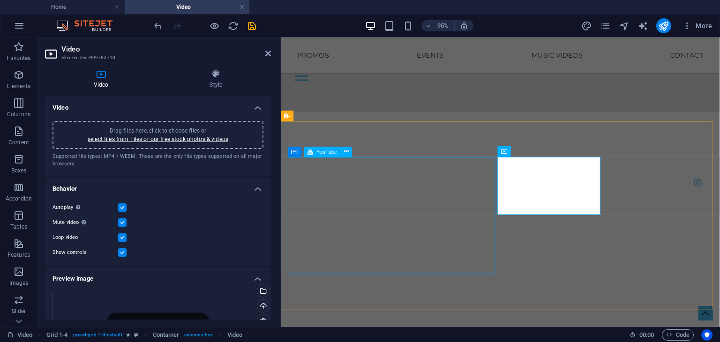
scroll to position [1471, 0]
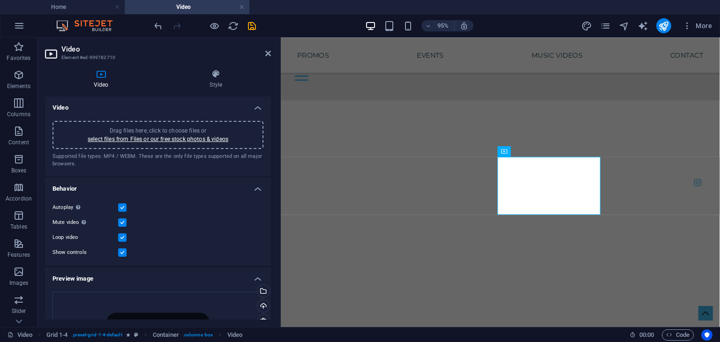
click at [121, 251] on label at bounding box center [122, 252] width 8 height 8
click at [0, 0] on input "Show controls" at bounding box center [0, 0] width 0 height 0
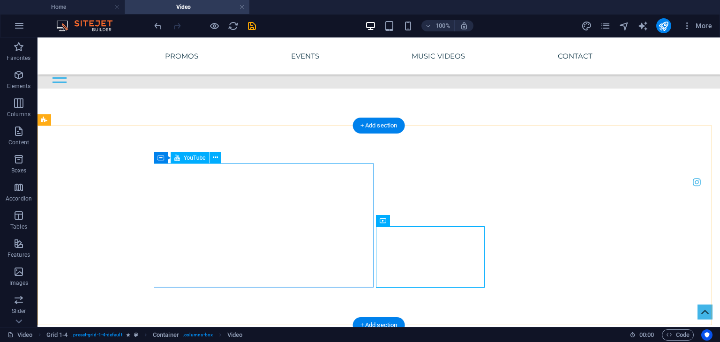
scroll to position [1458, 0]
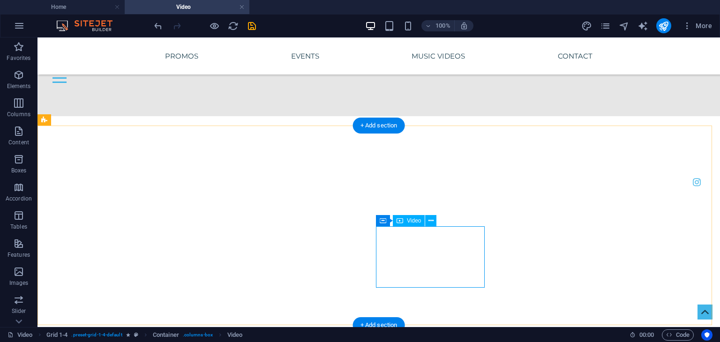
select select "%"
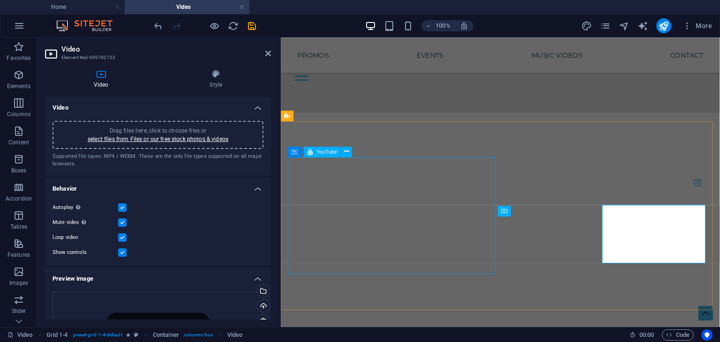
scroll to position [1471, 0]
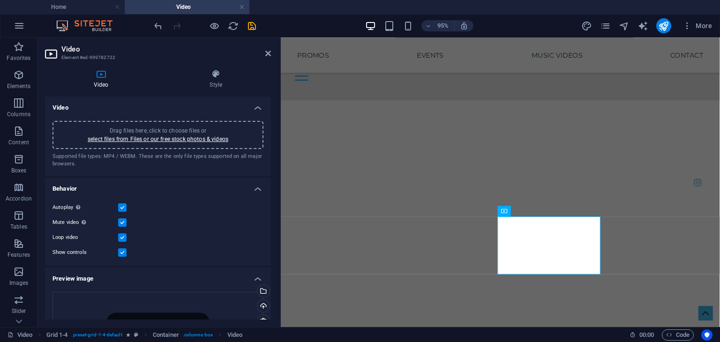
click at [121, 253] on label at bounding box center [122, 252] width 8 height 8
click at [0, 0] on input "Show controls" at bounding box center [0, 0] width 0 height 0
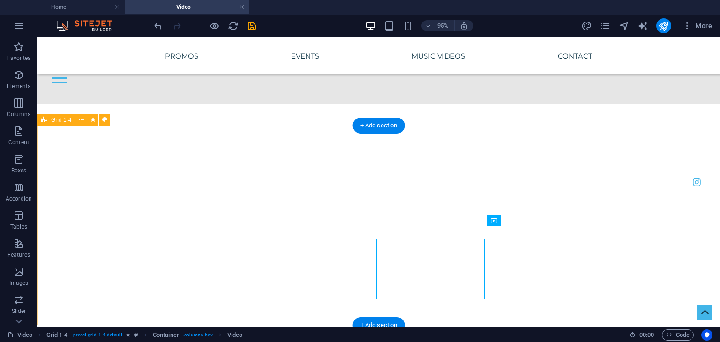
scroll to position [1458, 0]
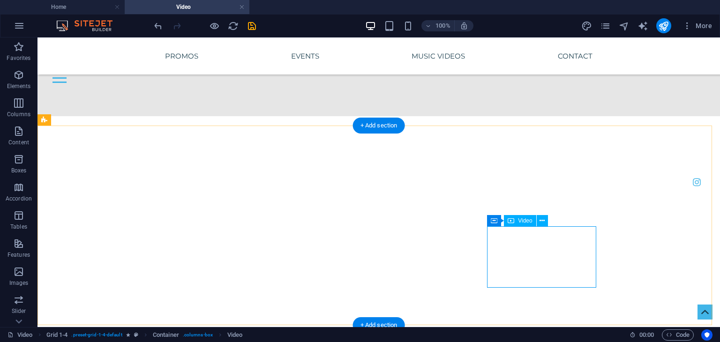
select select "%"
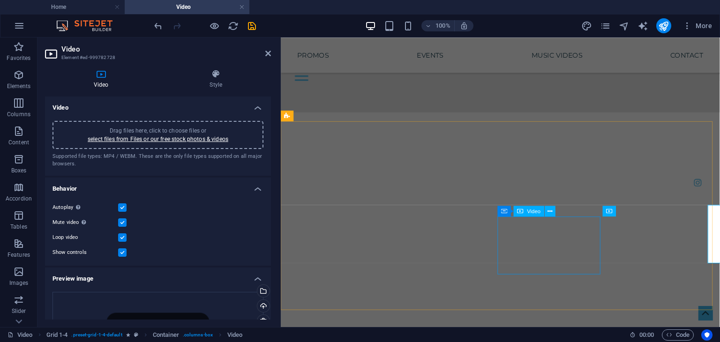
scroll to position [1471, 0]
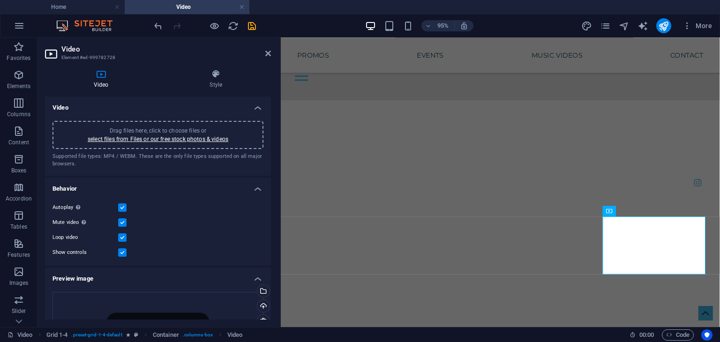
click at [121, 254] on label at bounding box center [122, 252] width 8 height 8
click at [0, 0] on input "Show controls" at bounding box center [0, 0] width 0 height 0
drag, startPoint x: 687, startPoint y: 191, endPoint x: 911, endPoint y: 183, distance: 224.1
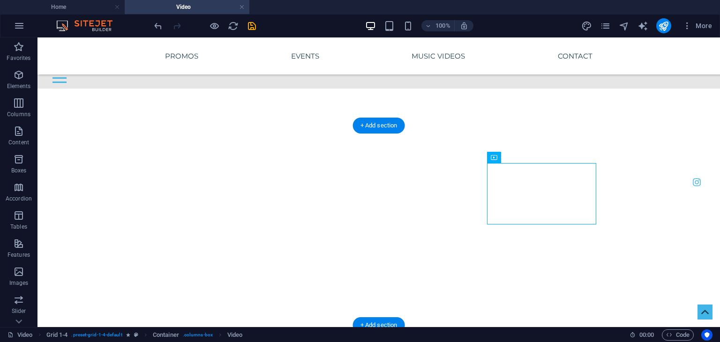
scroll to position [1458, 0]
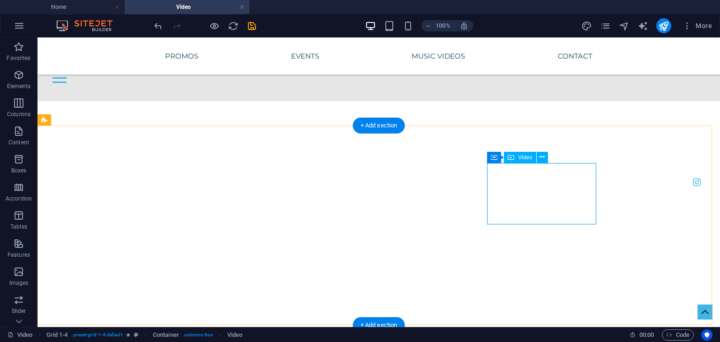
select select "%"
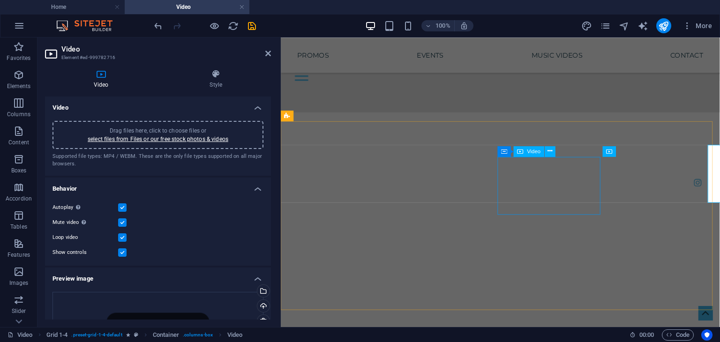
scroll to position [1471, 0]
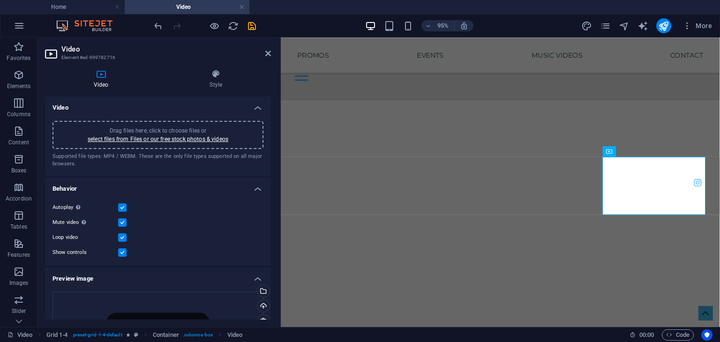
click at [122, 249] on label at bounding box center [122, 252] width 8 height 8
click at [0, 0] on input "Show controls" at bounding box center [0, 0] width 0 height 0
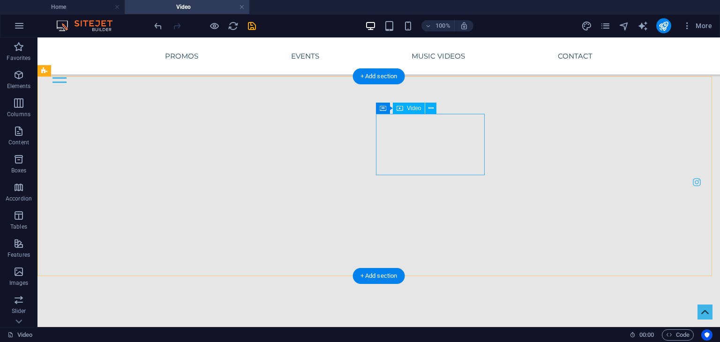
scroll to position [2723, 0]
select select "%"
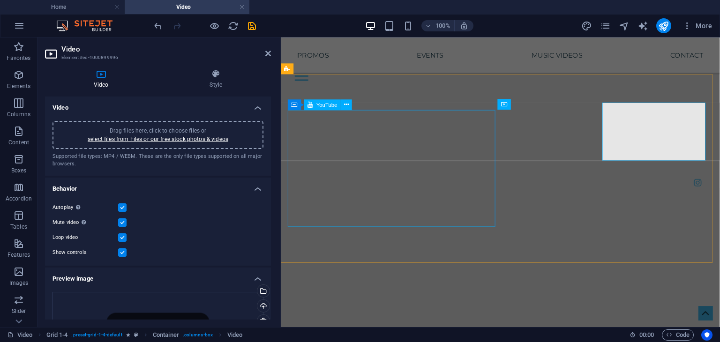
scroll to position [2731, 0]
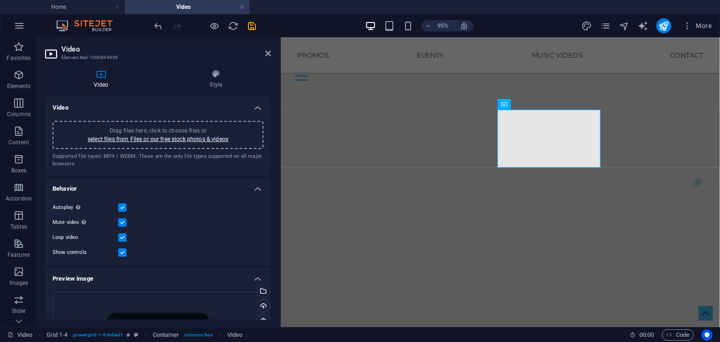
click at [120, 255] on label at bounding box center [122, 252] width 8 height 8
click at [0, 0] on input "Show controls" at bounding box center [0, 0] width 0 height 0
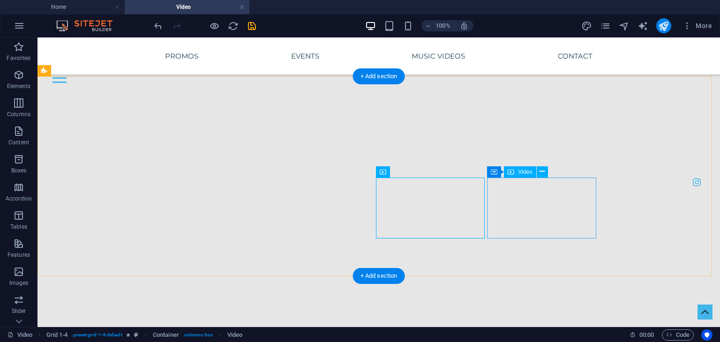
scroll to position [2723, 0]
select select "%"
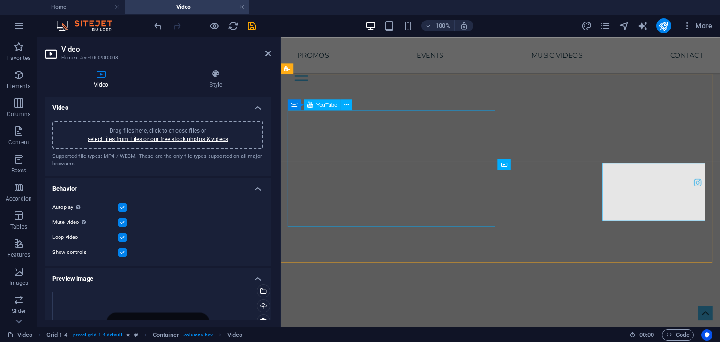
scroll to position [2731, 0]
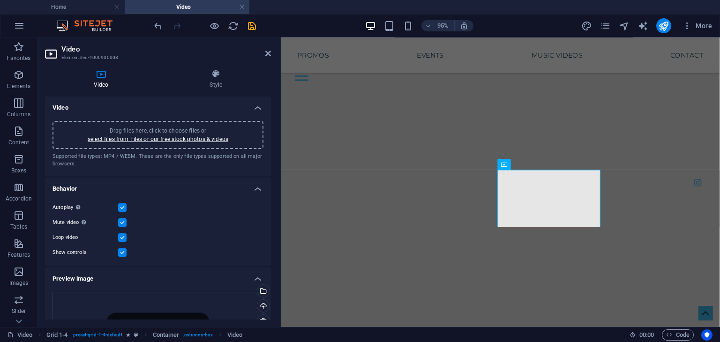
click at [118, 252] on label at bounding box center [122, 252] width 8 height 8
click at [0, 0] on input "Show controls" at bounding box center [0, 0] width 0 height 0
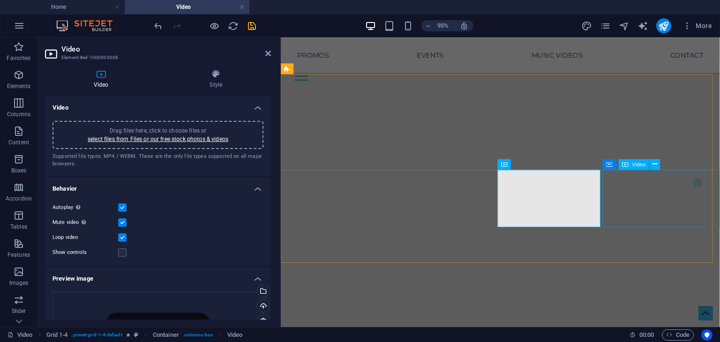
select select "%"
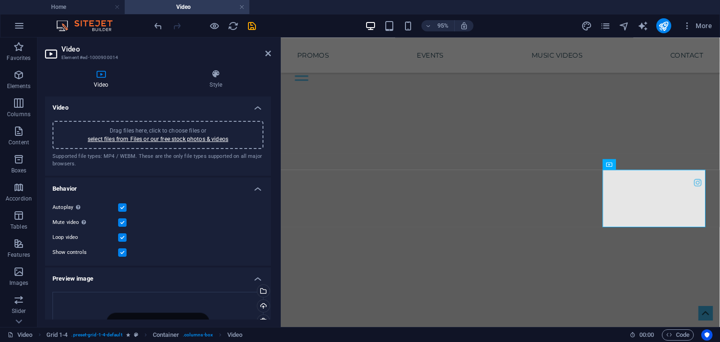
click at [124, 252] on label at bounding box center [122, 252] width 8 height 8
click at [0, 0] on input "Show controls" at bounding box center [0, 0] width 0 height 0
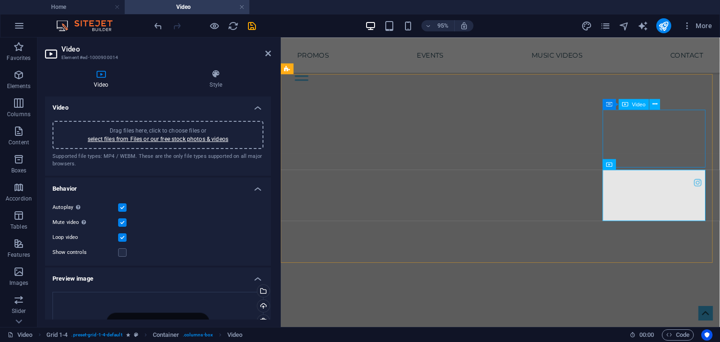
select select "%"
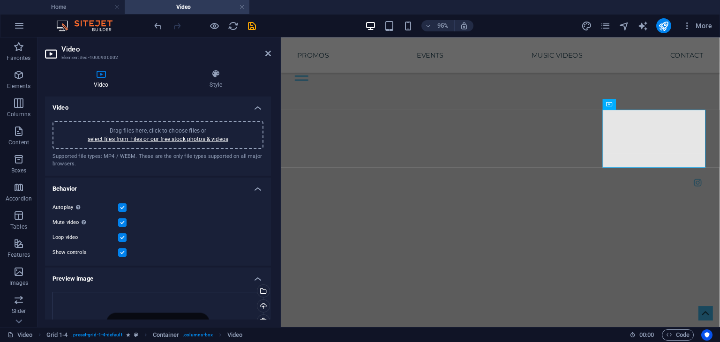
click at [120, 252] on label at bounding box center [122, 252] width 8 height 8
click at [0, 0] on input "Show controls" at bounding box center [0, 0] width 0 height 0
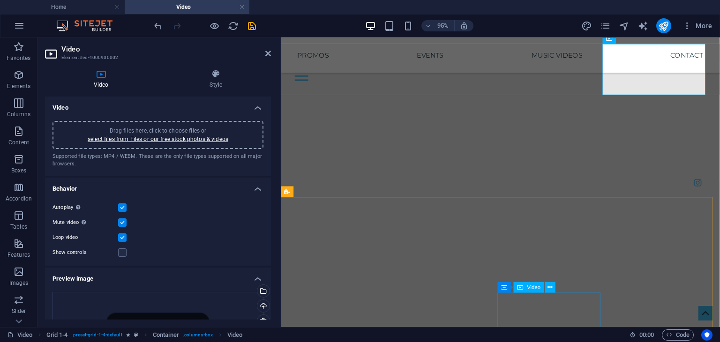
scroll to position [2824, 0]
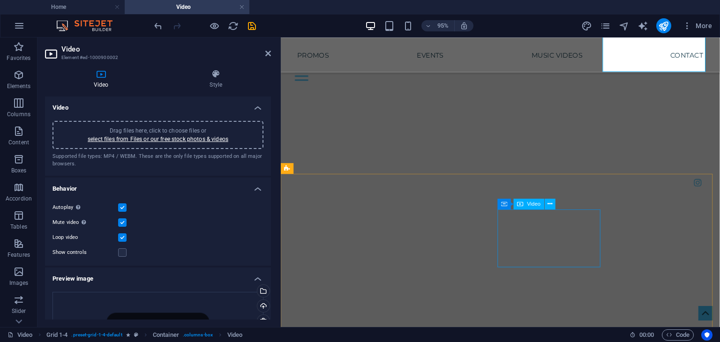
select select "%"
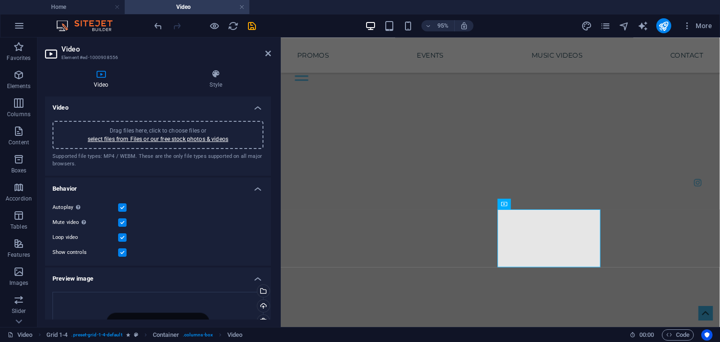
click at [123, 253] on label at bounding box center [122, 252] width 8 height 8
click at [0, 0] on input "Show controls" at bounding box center [0, 0] width 0 height 0
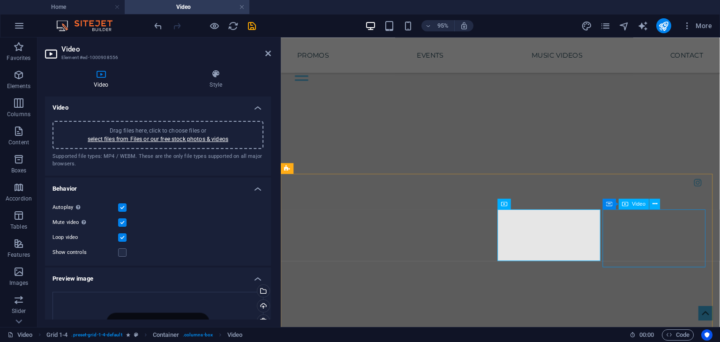
select select "%"
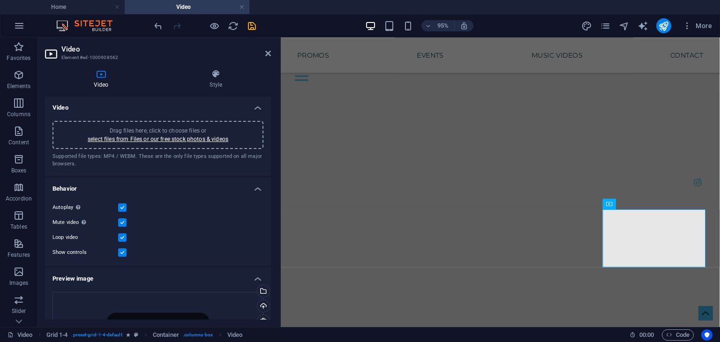
click at [119, 250] on label at bounding box center [122, 252] width 8 height 8
click at [0, 0] on input "Show controls" at bounding box center [0, 0] width 0 height 0
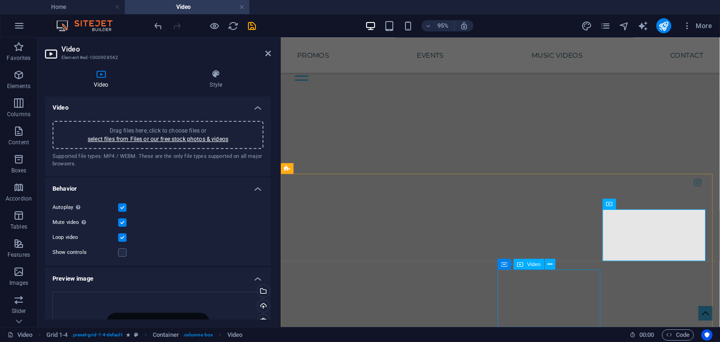
select select "%"
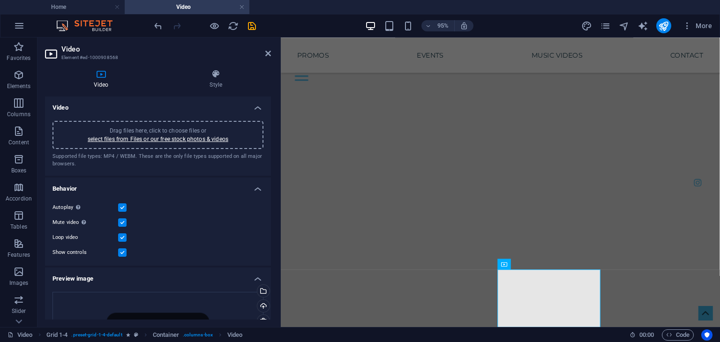
click at [126, 253] on div "Show controls" at bounding box center [157, 252] width 211 height 11
click at [123, 253] on label at bounding box center [122, 252] width 8 height 8
click at [0, 0] on input "Show controls" at bounding box center [0, 0] width 0 height 0
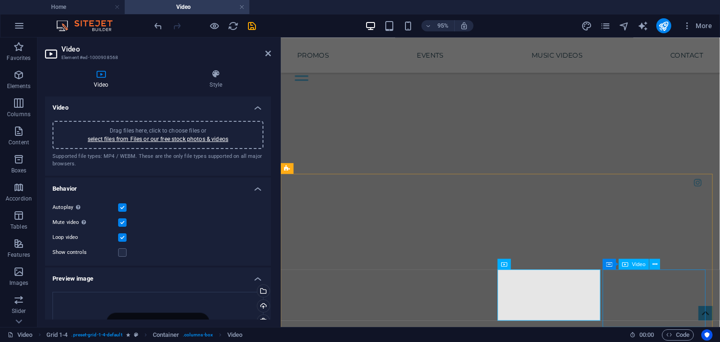
select select "%"
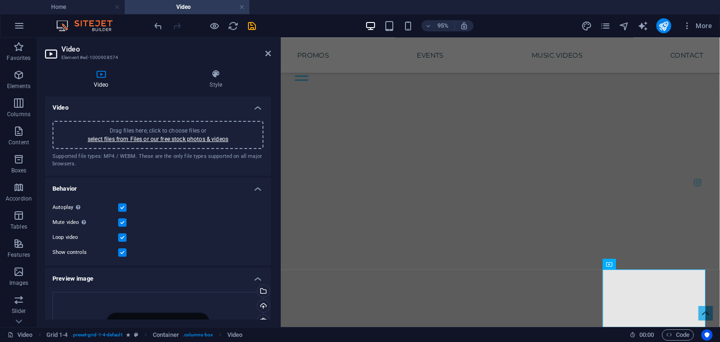
click at [123, 252] on label at bounding box center [122, 252] width 8 height 8
click at [0, 0] on input "Show controls" at bounding box center [0, 0] width 0 height 0
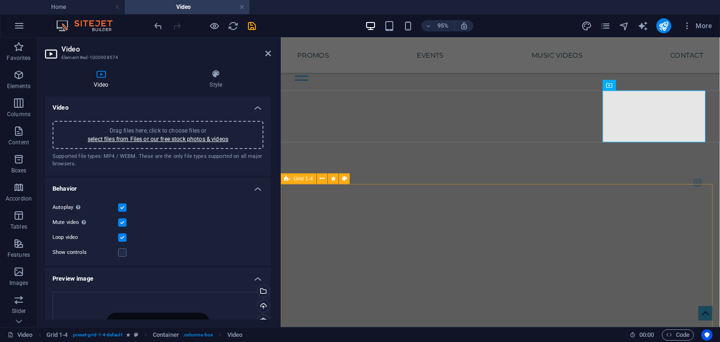
scroll to position [3105, 0]
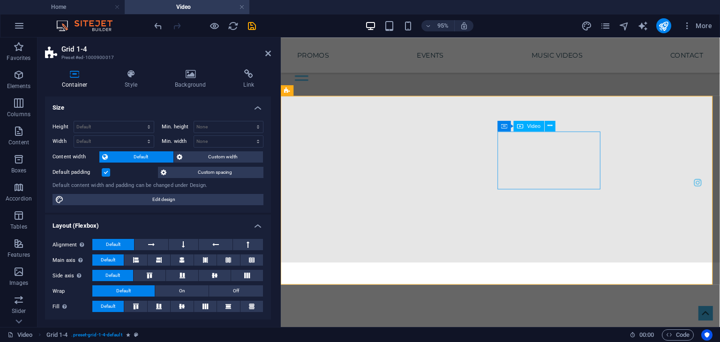
select select "%"
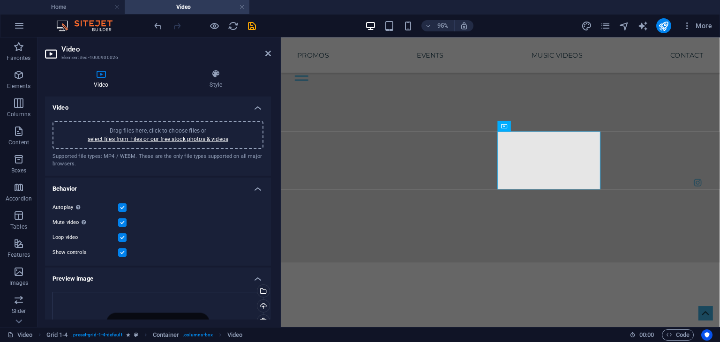
click at [119, 250] on label at bounding box center [122, 252] width 8 height 8
click at [0, 0] on input "Show controls" at bounding box center [0, 0] width 0 height 0
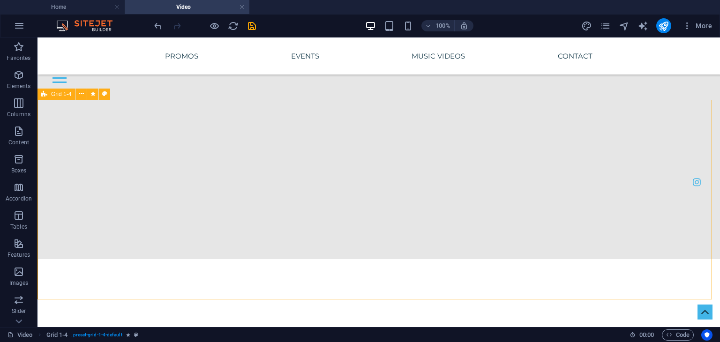
scroll to position [3099, 0]
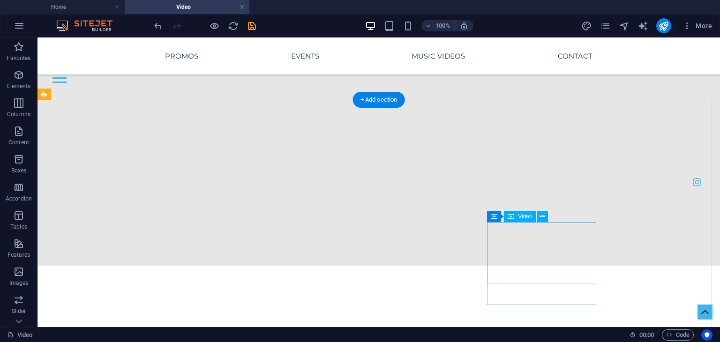
drag, startPoint x: 438, startPoint y: 181, endPoint x: 537, endPoint y: 187, distance: 99.0
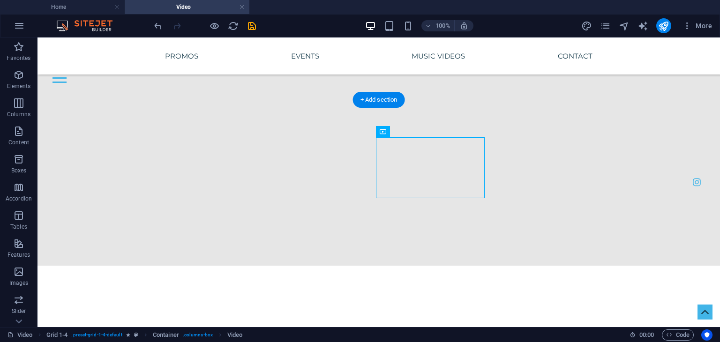
drag, startPoint x: 438, startPoint y: 169, endPoint x: 538, endPoint y: 163, distance: 100.5
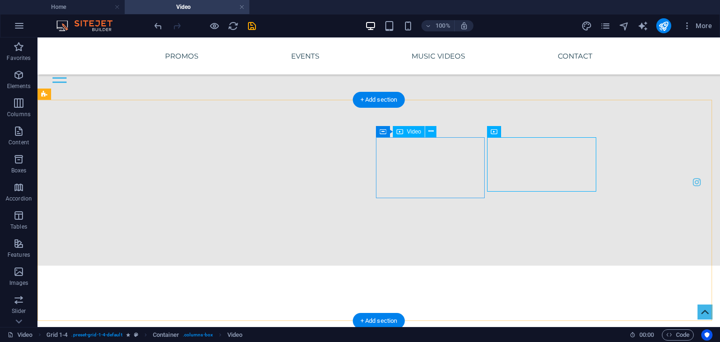
drag, startPoint x: 432, startPoint y: 180, endPoint x: 438, endPoint y: 235, distance: 55.1
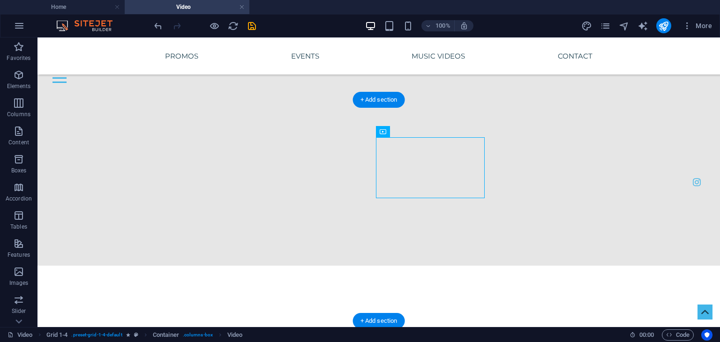
drag, startPoint x: 446, startPoint y: 171, endPoint x: 524, endPoint y: 212, distance: 87.6
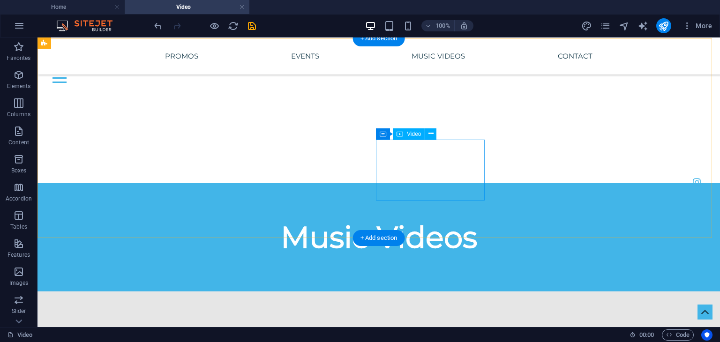
scroll to position [3333, 0]
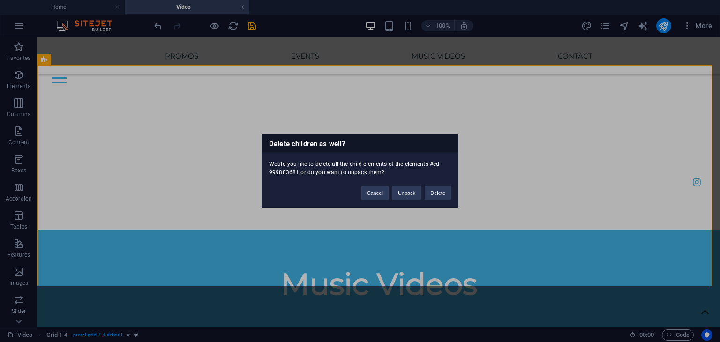
click at [431, 211] on div "Delete children as well? Would you like to delete all the child elements of the…" at bounding box center [360, 171] width 720 height 342
click at [364, 186] on button "Cancel" at bounding box center [374, 193] width 27 height 14
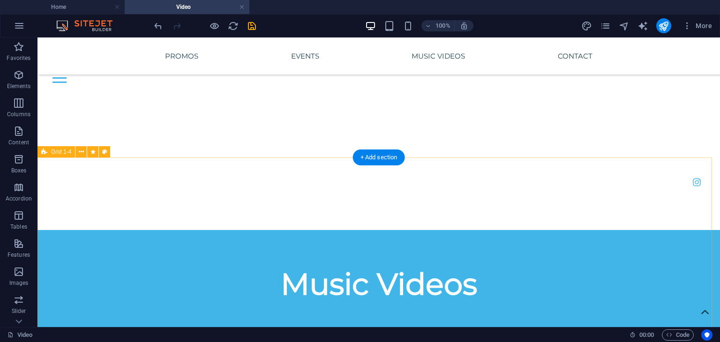
scroll to position [3239, 0]
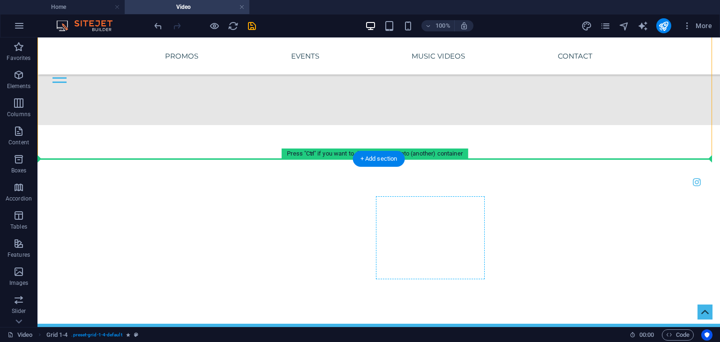
drag, startPoint x: 442, startPoint y: 104, endPoint x: 429, endPoint y: 233, distance: 129.5
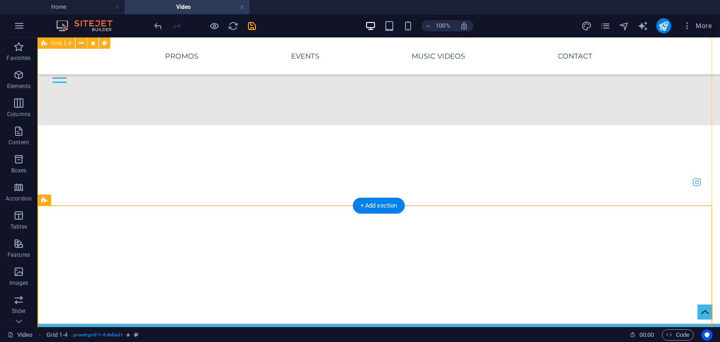
scroll to position [3193, 0]
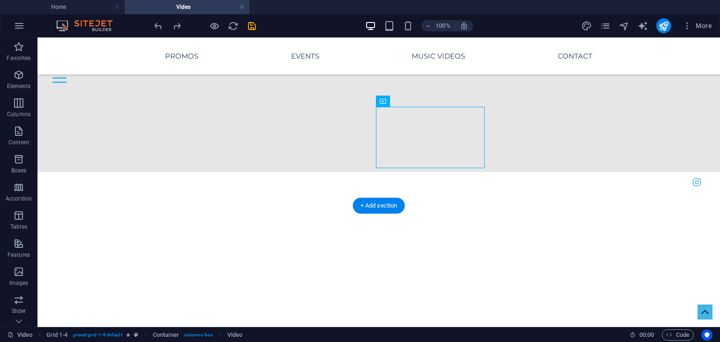
drag, startPoint x: 434, startPoint y: 143, endPoint x: 423, endPoint y: 262, distance: 120.0
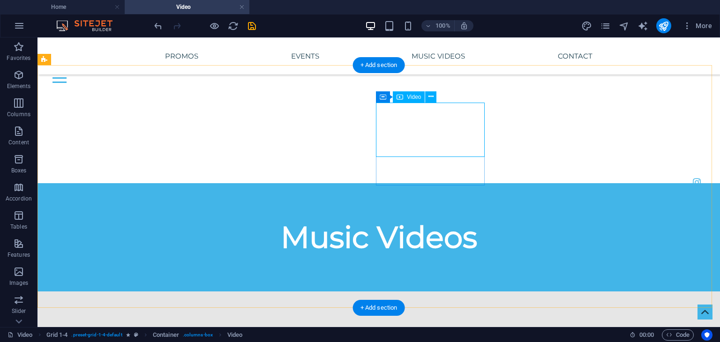
scroll to position [3333, 0]
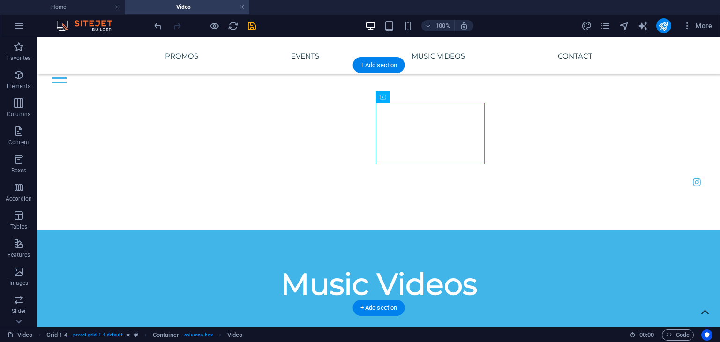
drag, startPoint x: 428, startPoint y: 141, endPoint x: 423, endPoint y: 217, distance: 75.5
drag, startPoint x: 437, startPoint y: 126, endPoint x: 562, endPoint y: 130, distance: 124.7
drag, startPoint x: 444, startPoint y: 134, endPoint x: 537, endPoint y: 184, distance: 106.1
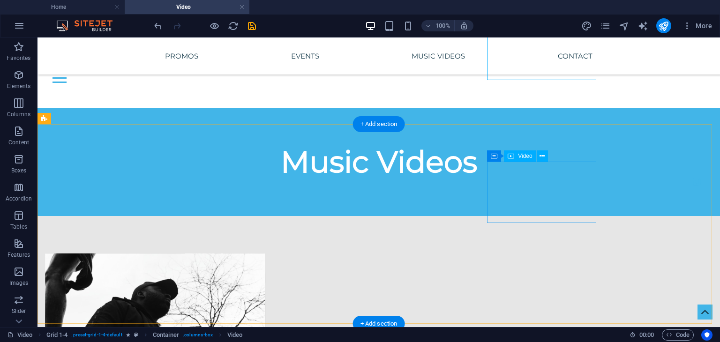
scroll to position [3474, 0]
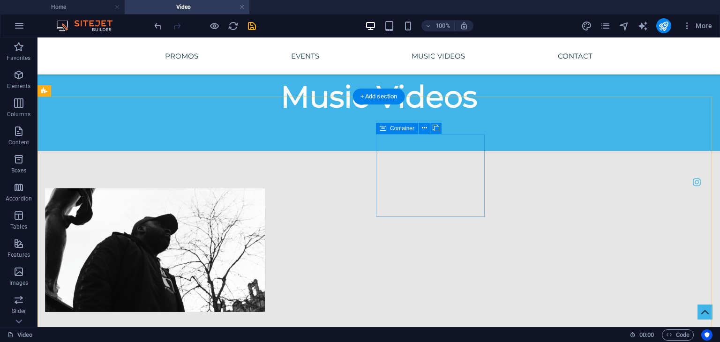
scroll to position [3380, 0]
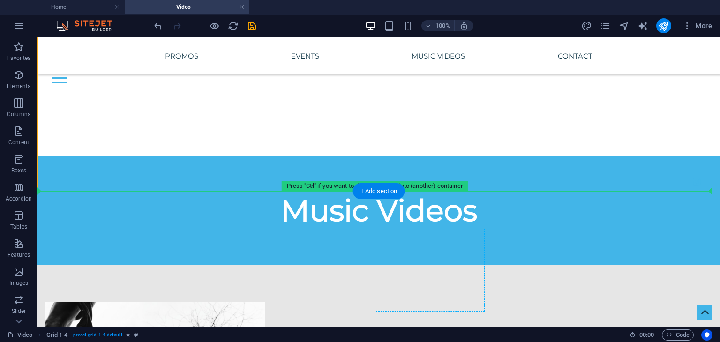
drag, startPoint x: 429, startPoint y: 141, endPoint x: 452, endPoint y: 300, distance: 160.5
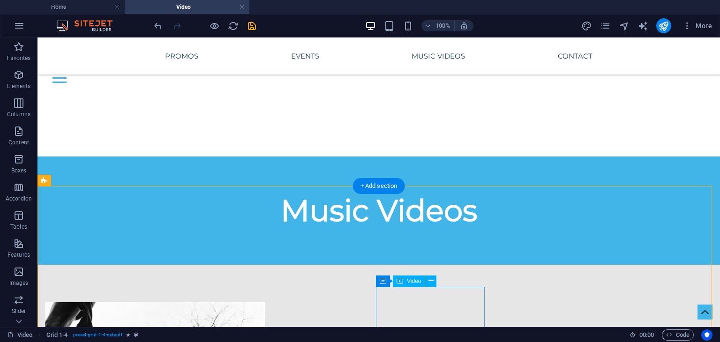
scroll to position [3412, 0]
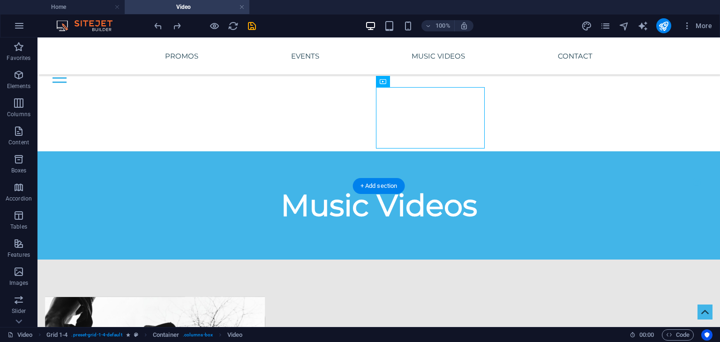
drag, startPoint x: 431, startPoint y: 119, endPoint x: 432, endPoint y: 238, distance: 119.5
drag, startPoint x: 427, startPoint y: 126, endPoint x: 511, endPoint y: 246, distance: 146.3
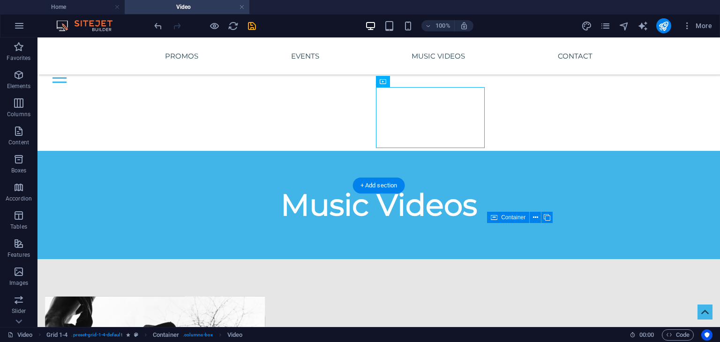
drag, startPoint x: 429, startPoint y: 124, endPoint x: 439, endPoint y: 295, distance: 170.9
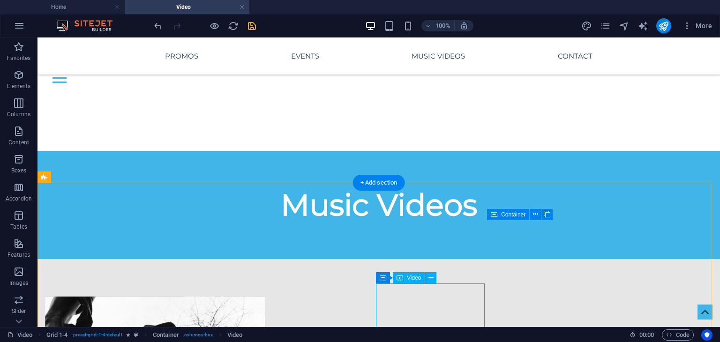
scroll to position [3415, 0]
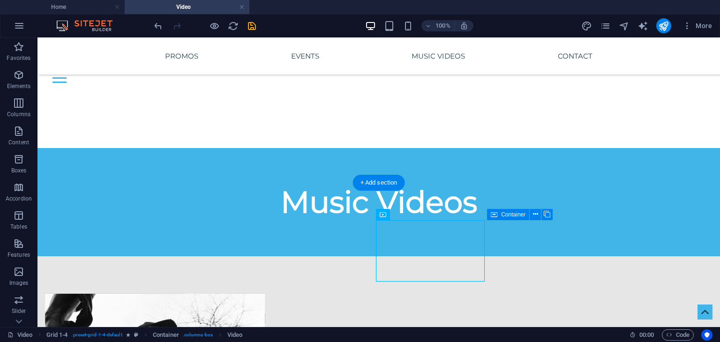
drag, startPoint x: 449, startPoint y: 254, endPoint x: 522, endPoint y: 304, distance: 88.0
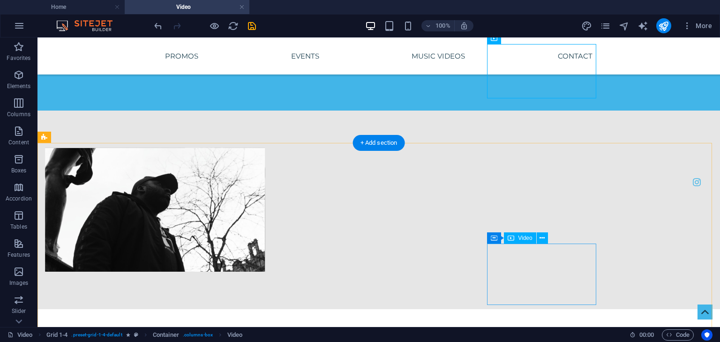
scroll to position [3655, 0]
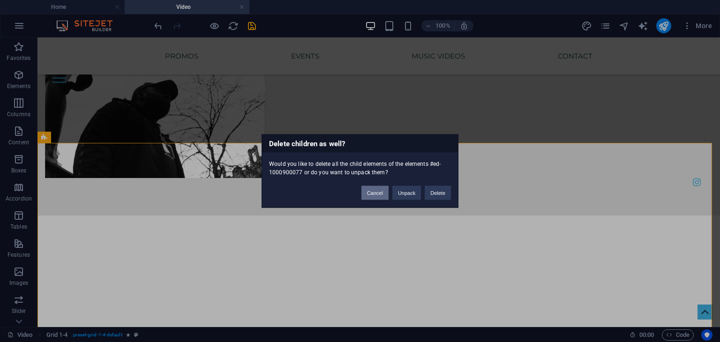
click at [363, 193] on button "Cancel" at bounding box center [374, 193] width 27 height 14
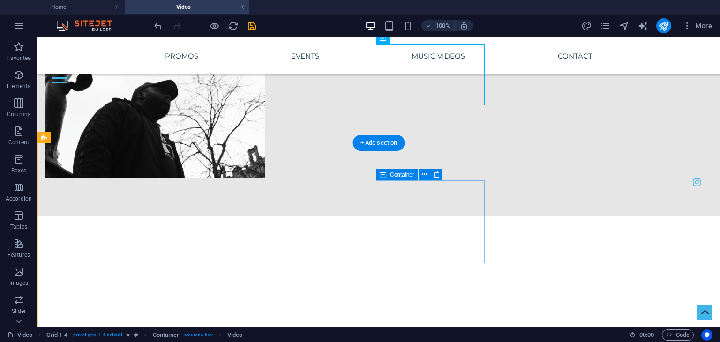
drag, startPoint x: 433, startPoint y: 89, endPoint x: 437, endPoint y: 224, distance: 135.9
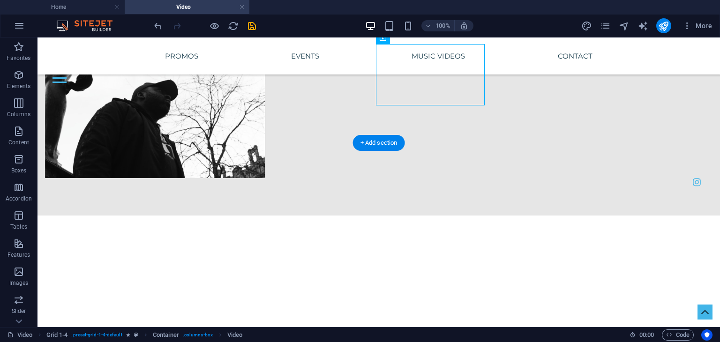
drag, startPoint x: 438, startPoint y: 83, endPoint x: 458, endPoint y: 218, distance: 136.4
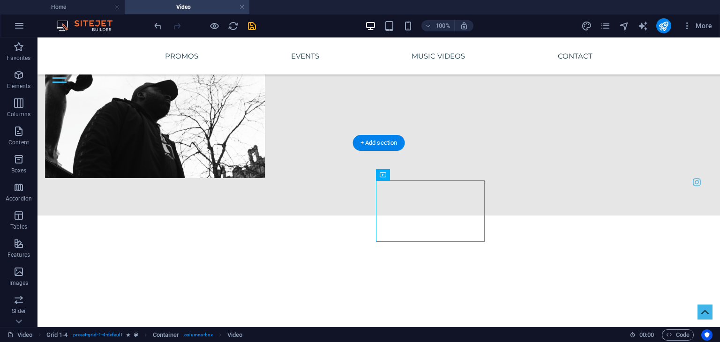
drag, startPoint x: 435, startPoint y: 197, endPoint x: 534, endPoint y: 216, distance: 100.6
drag, startPoint x: 444, startPoint y: 218, endPoint x: 447, endPoint y: 268, distance: 50.7
drag, startPoint x: 448, startPoint y: 224, endPoint x: 524, endPoint y: 275, distance: 91.9
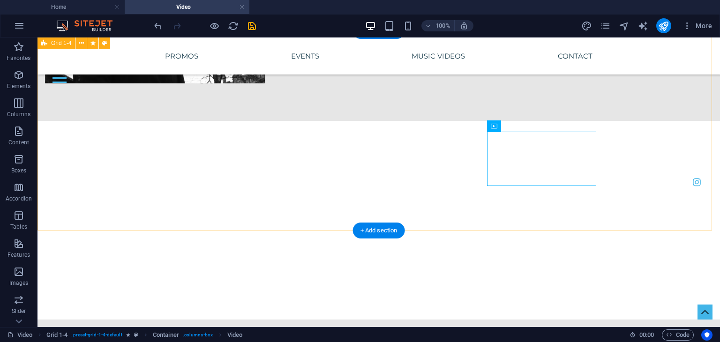
scroll to position [3889, 0]
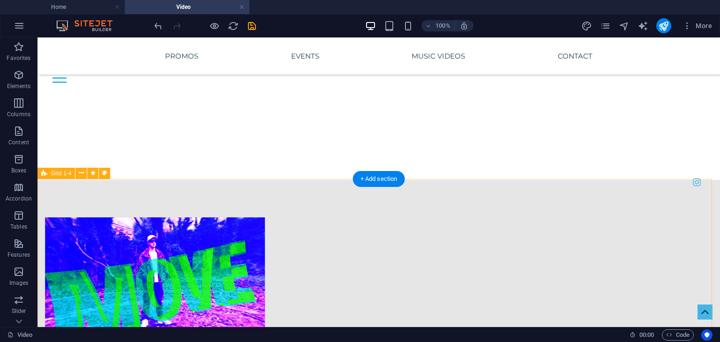
scroll to position [3795, 0]
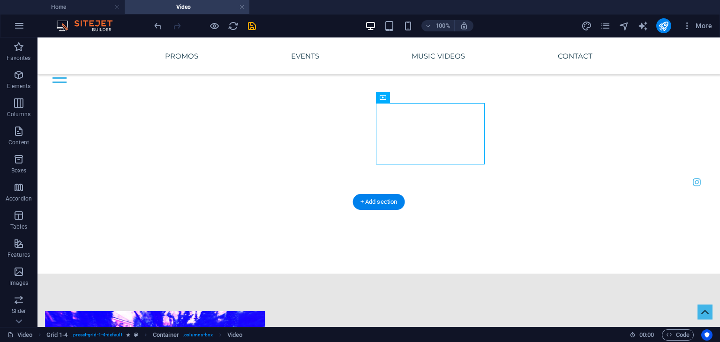
drag, startPoint x: 427, startPoint y: 126, endPoint x: 427, endPoint y: 254, distance: 127.9
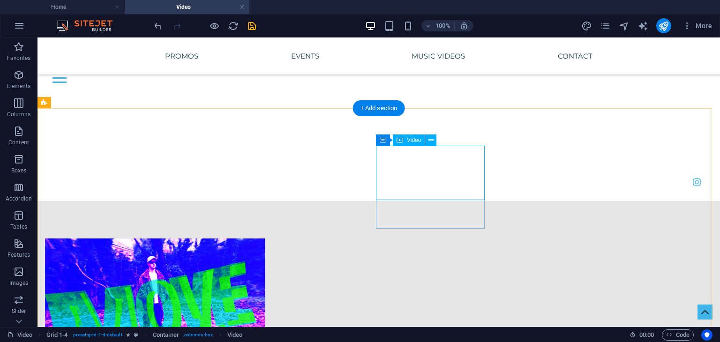
scroll to position [3889, 0]
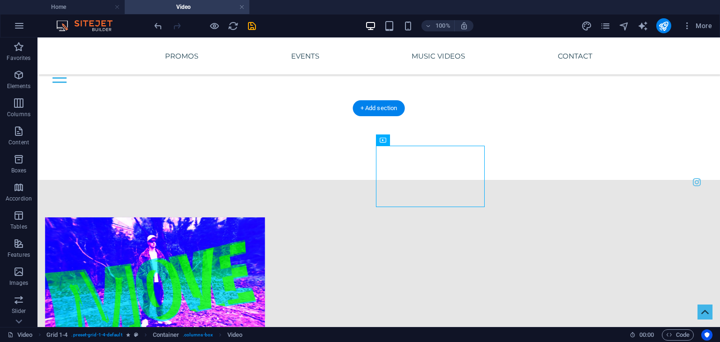
drag, startPoint x: 435, startPoint y: 152, endPoint x: 520, endPoint y: 173, distance: 88.2
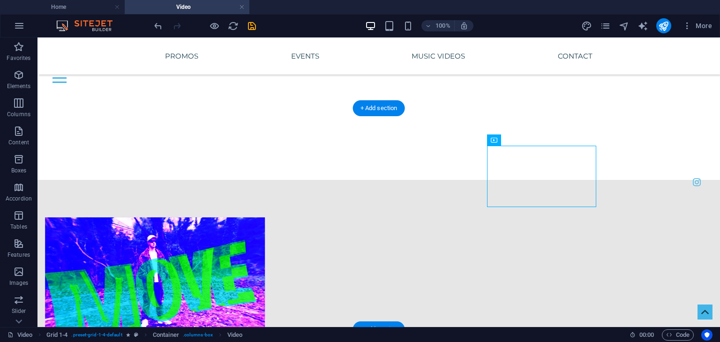
drag, startPoint x: 528, startPoint y: 171, endPoint x: 459, endPoint y: 232, distance: 92.3
drag, startPoint x: 450, startPoint y: 186, endPoint x: 535, endPoint y: 247, distance: 104.5
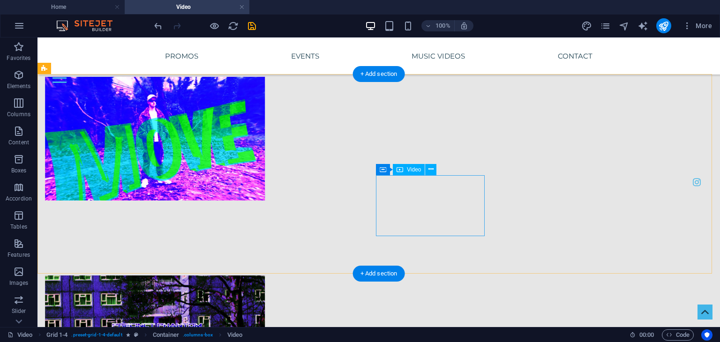
scroll to position [4123, 0]
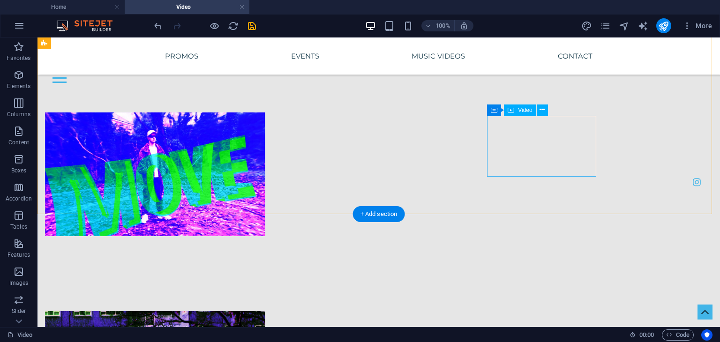
scroll to position [3982, 0]
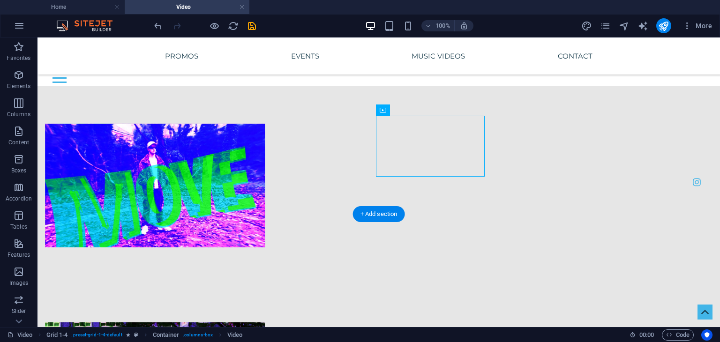
drag, startPoint x: 431, startPoint y: 135, endPoint x: 434, endPoint y: 276, distance: 140.6
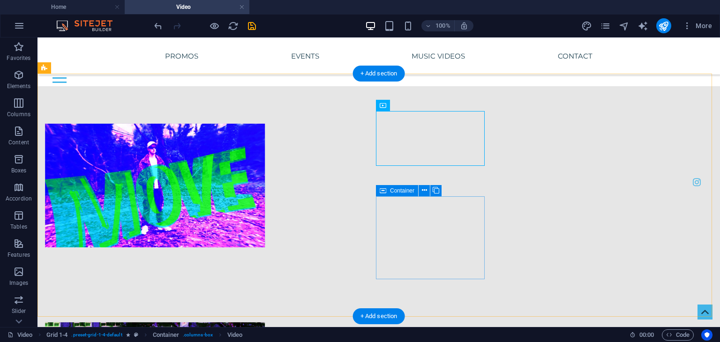
scroll to position [4170, 0]
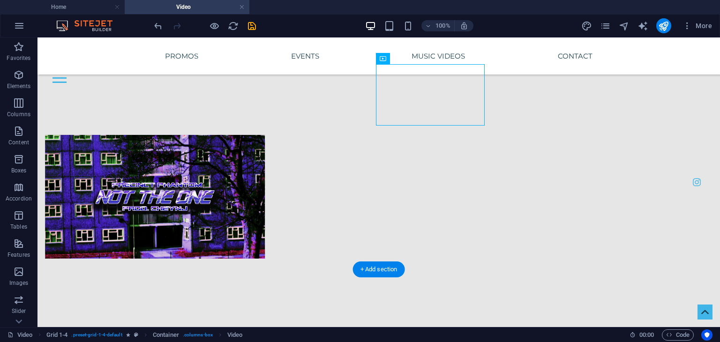
drag, startPoint x: 430, startPoint y: 102, endPoint x: 429, endPoint y: 172, distance: 70.3
drag, startPoint x: 444, startPoint y: 100, endPoint x: 494, endPoint y: 103, distance: 50.7
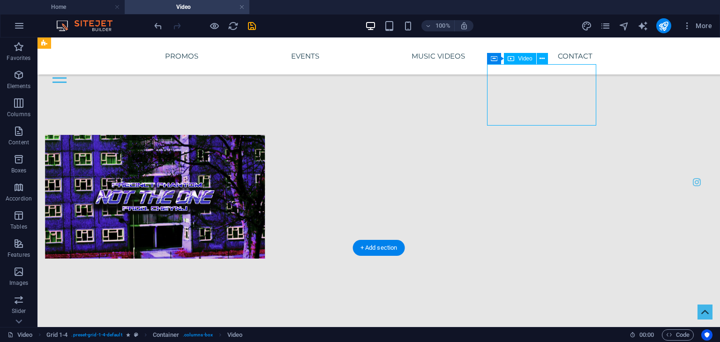
drag, startPoint x: 524, startPoint y: 101, endPoint x: 527, endPoint y: 165, distance: 64.3
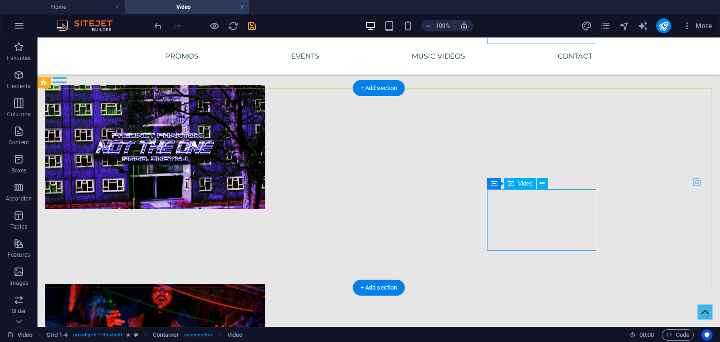
scroll to position [4310, 0]
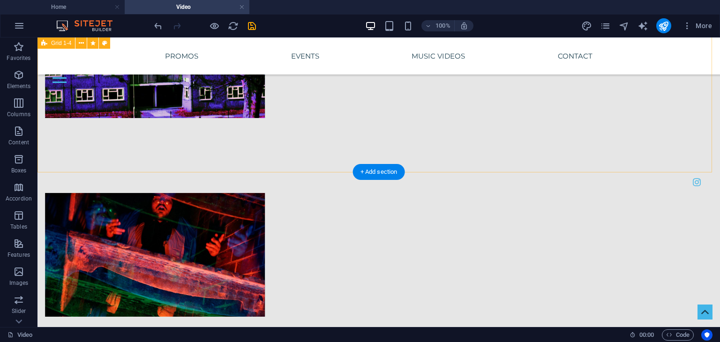
scroll to position [4217, 0]
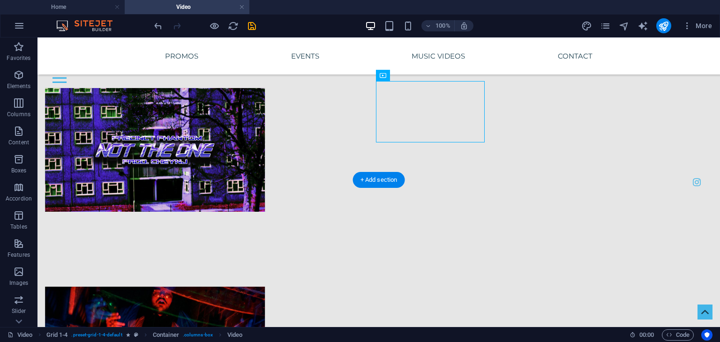
drag, startPoint x: 417, startPoint y: 238, endPoint x: 419, endPoint y: 246, distance: 7.6
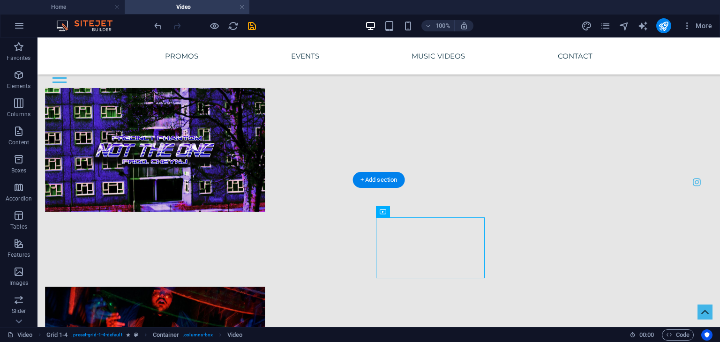
drag, startPoint x: 432, startPoint y: 233, endPoint x: 527, endPoint y: 234, distance: 94.2
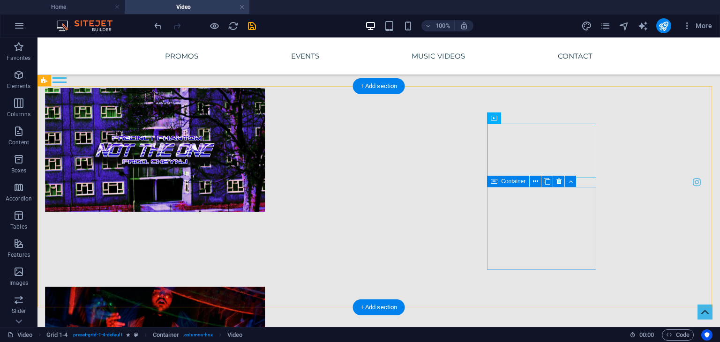
scroll to position [4310, 0]
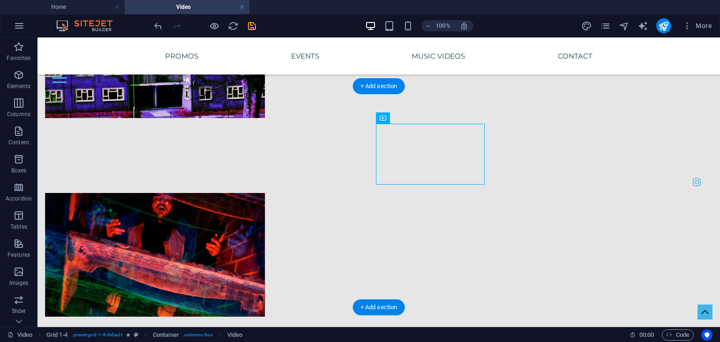
drag, startPoint x: 425, startPoint y: 165, endPoint x: 427, endPoint y: 206, distance: 40.8
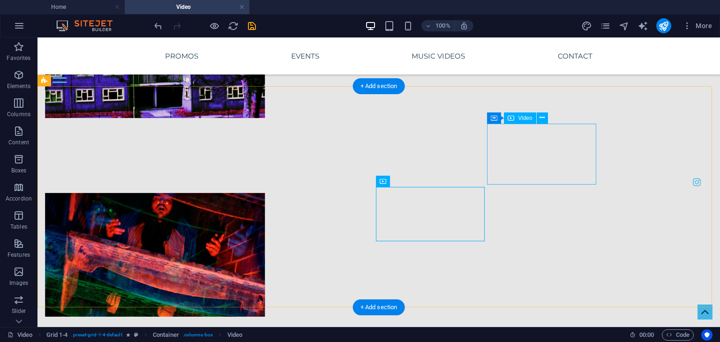
drag, startPoint x: 513, startPoint y: 171, endPoint x: 514, endPoint y: 201, distance: 30.0
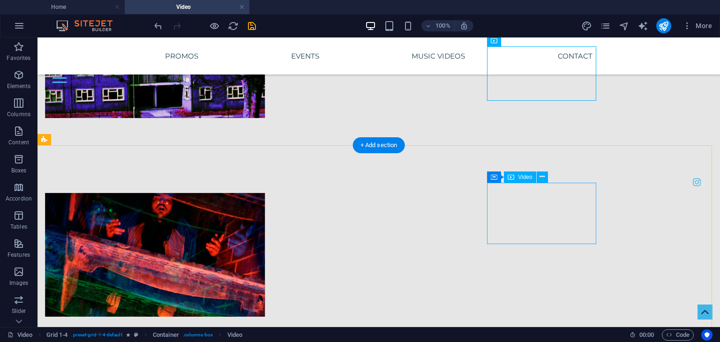
scroll to position [4451, 0]
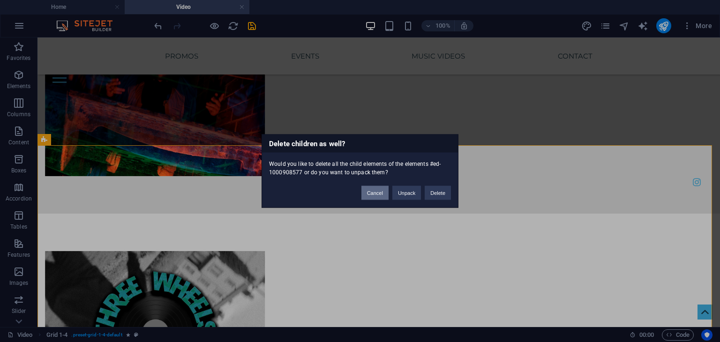
drag, startPoint x: 374, startPoint y: 193, endPoint x: 400, endPoint y: 157, distance: 43.9
click at [374, 193] on button "Cancel" at bounding box center [374, 193] width 27 height 14
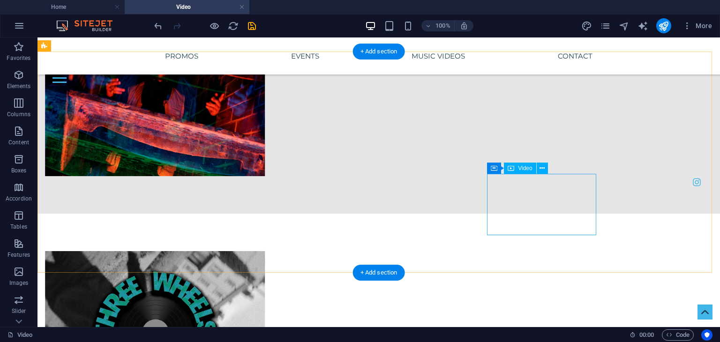
scroll to position [4545, 0]
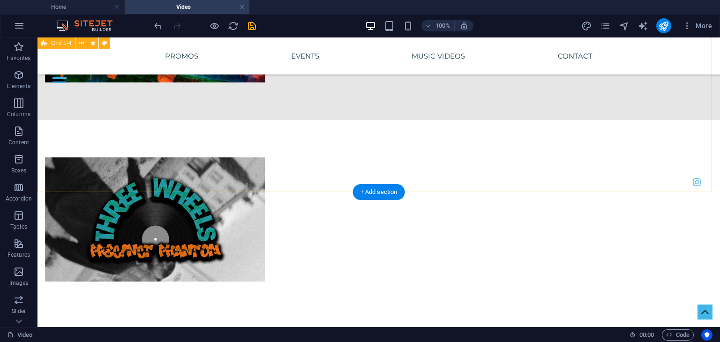
scroll to position [4404, 0]
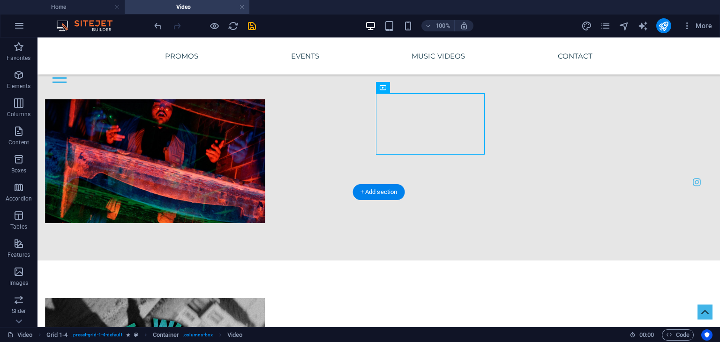
drag, startPoint x: 418, startPoint y: 115, endPoint x: 432, endPoint y: 246, distance: 131.9
drag, startPoint x: 431, startPoint y: 122, endPoint x: 507, endPoint y: 247, distance: 146.8
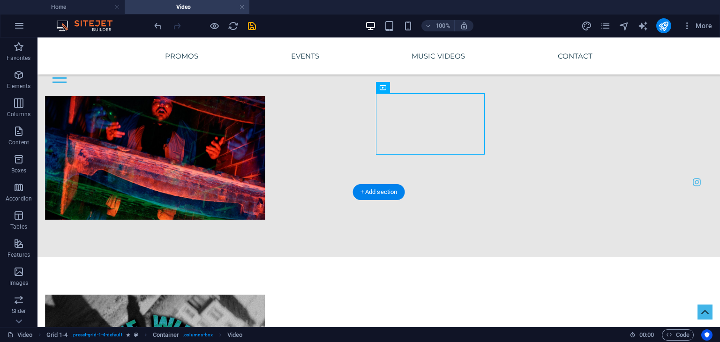
drag, startPoint x: 431, startPoint y: 237, endPoint x: 450, endPoint y: 306, distance: 71.7
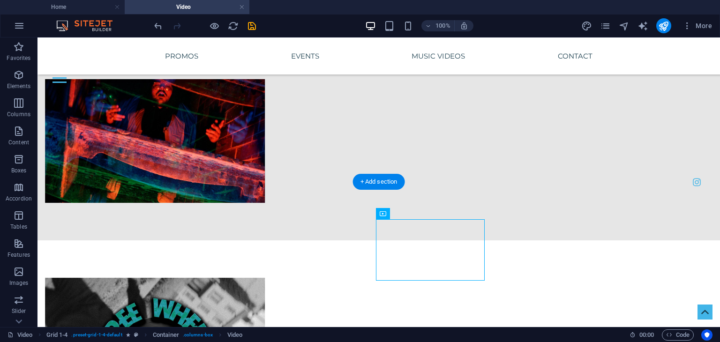
drag, startPoint x: 440, startPoint y: 252, endPoint x: 518, endPoint y: 306, distance: 94.9
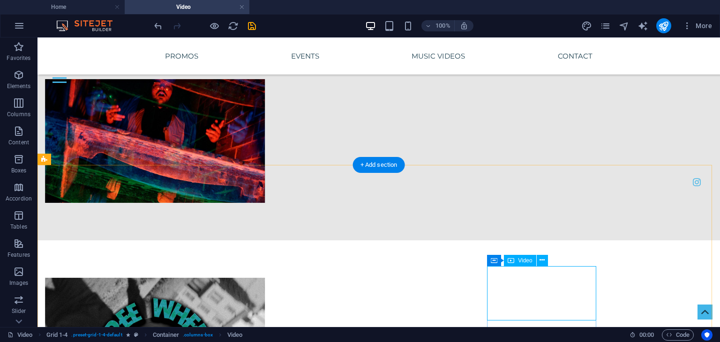
scroll to position [4431, 0]
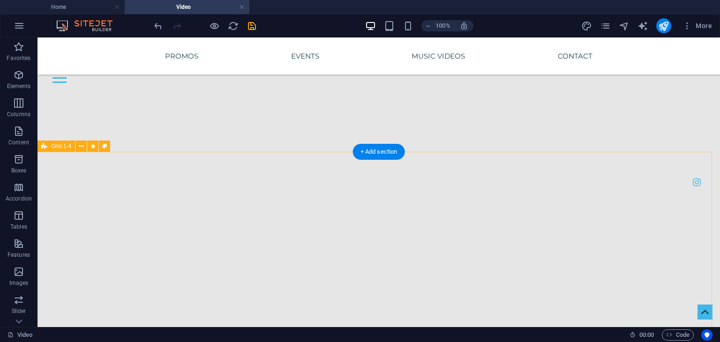
scroll to position [2248, 0]
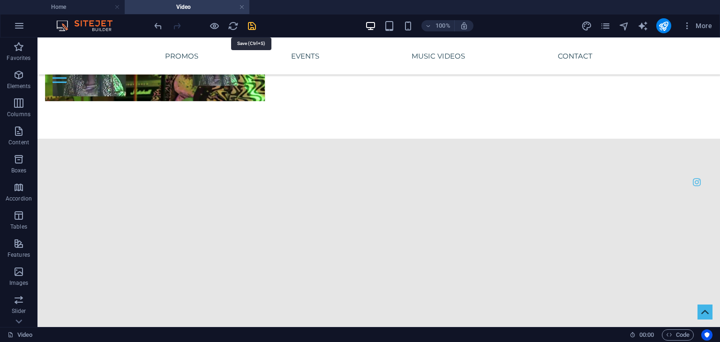
click at [252, 22] on icon "save" at bounding box center [251, 26] width 11 height 11
